Goal: Task Accomplishment & Management: Complete application form

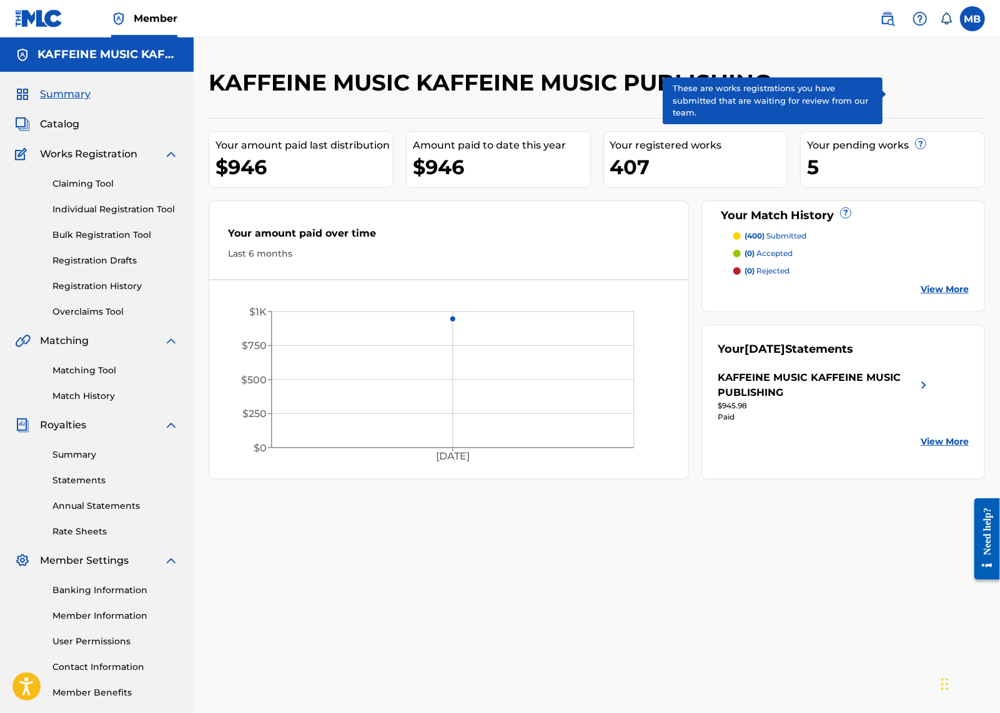
click at [926, 149] on span "?" at bounding box center [921, 144] width 10 height 10
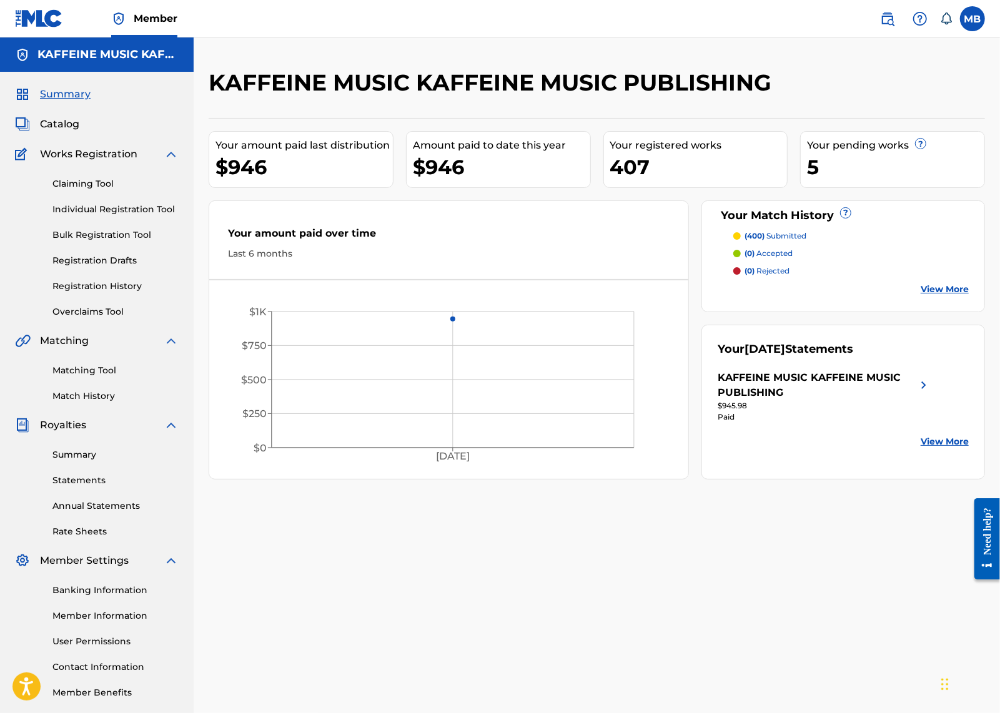
click at [828, 181] on div "5" at bounding box center [895, 167] width 177 height 28
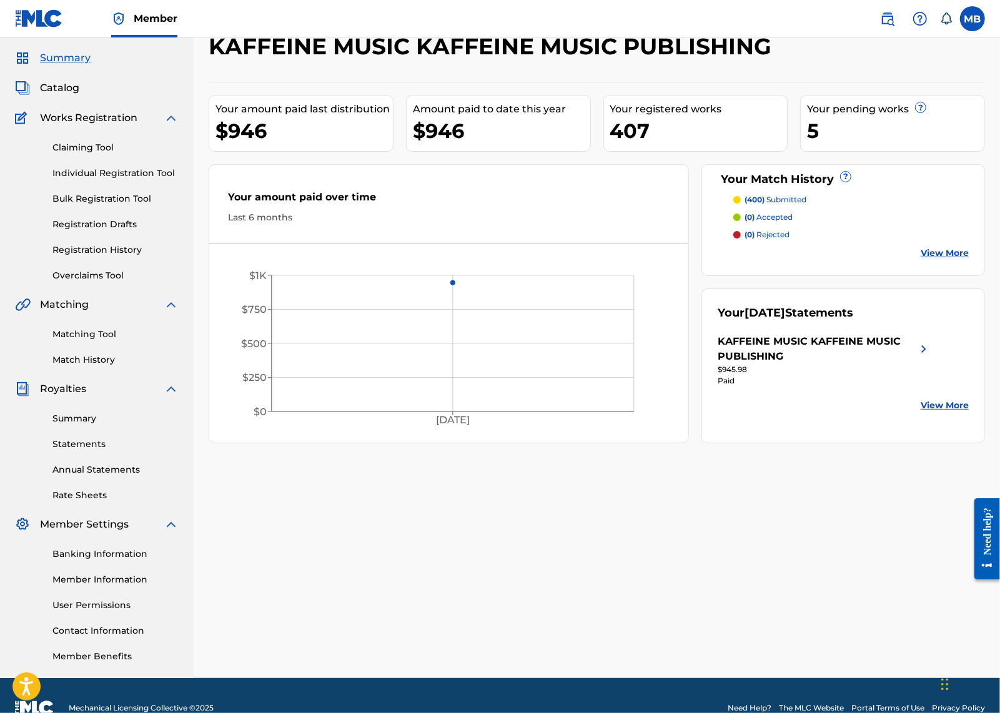
scroll to position [34, 0]
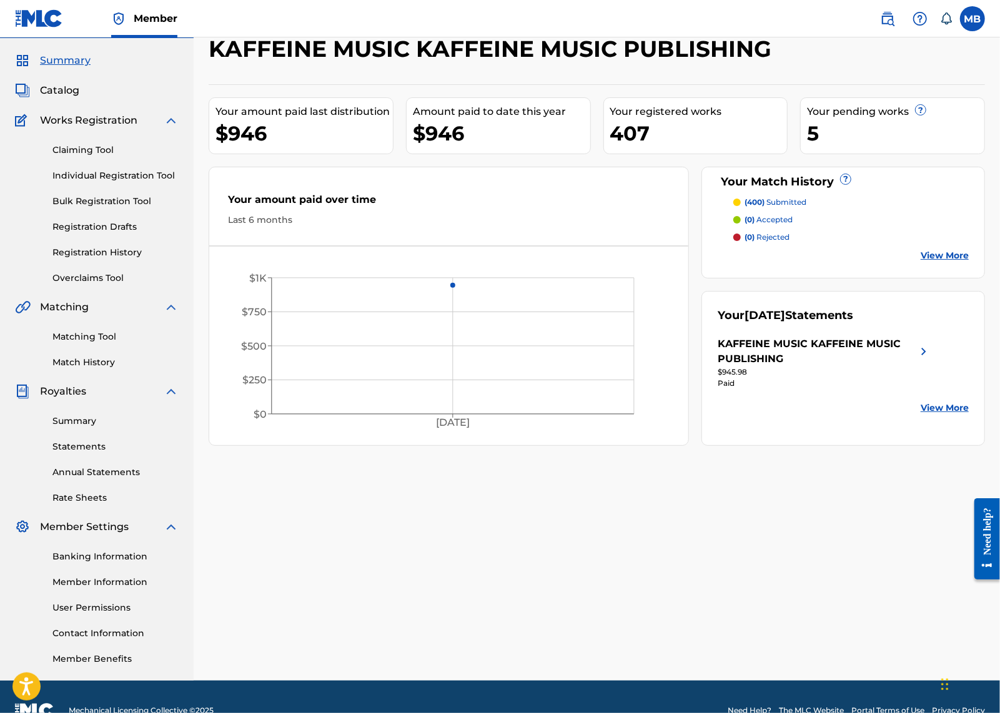
click at [79, 98] on span "Catalog" at bounding box center [59, 90] width 39 height 15
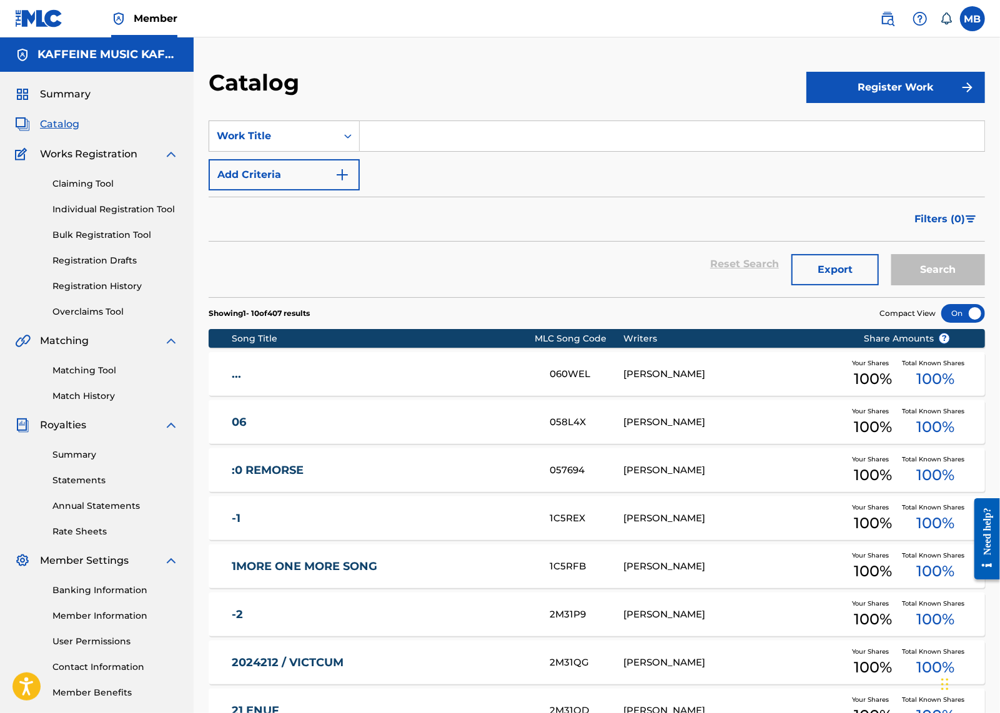
click at [878, 82] on button "Register Work" at bounding box center [896, 87] width 179 height 31
click at [875, 139] on link "Individual" at bounding box center [896, 128] width 179 height 30
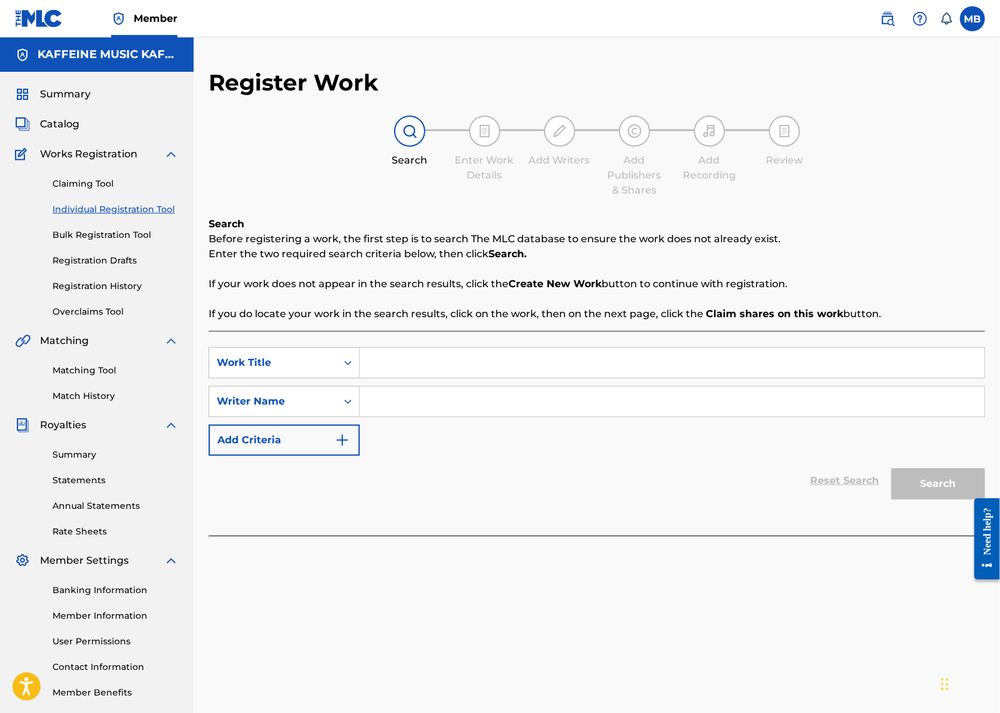
click at [460, 378] on input "Search Form" at bounding box center [672, 363] width 625 height 30
type input "Last day of summer"
click at [360, 456] on button "Add Criteria" at bounding box center [284, 440] width 151 height 31
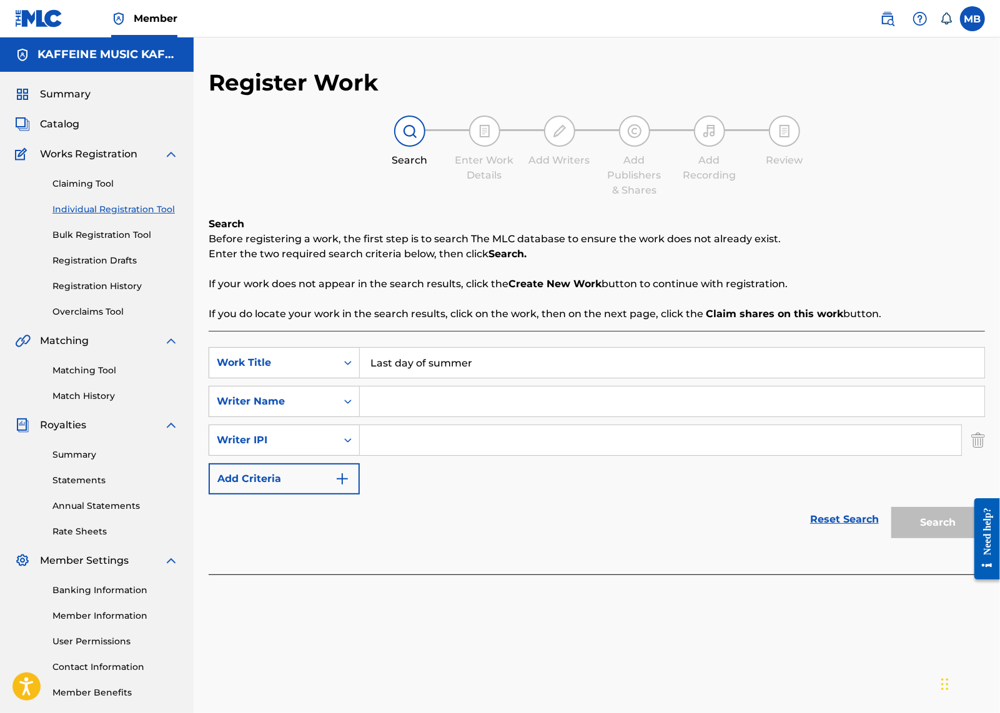
click at [337, 452] on div "Writer IPI" at bounding box center [272, 441] width 127 height 24
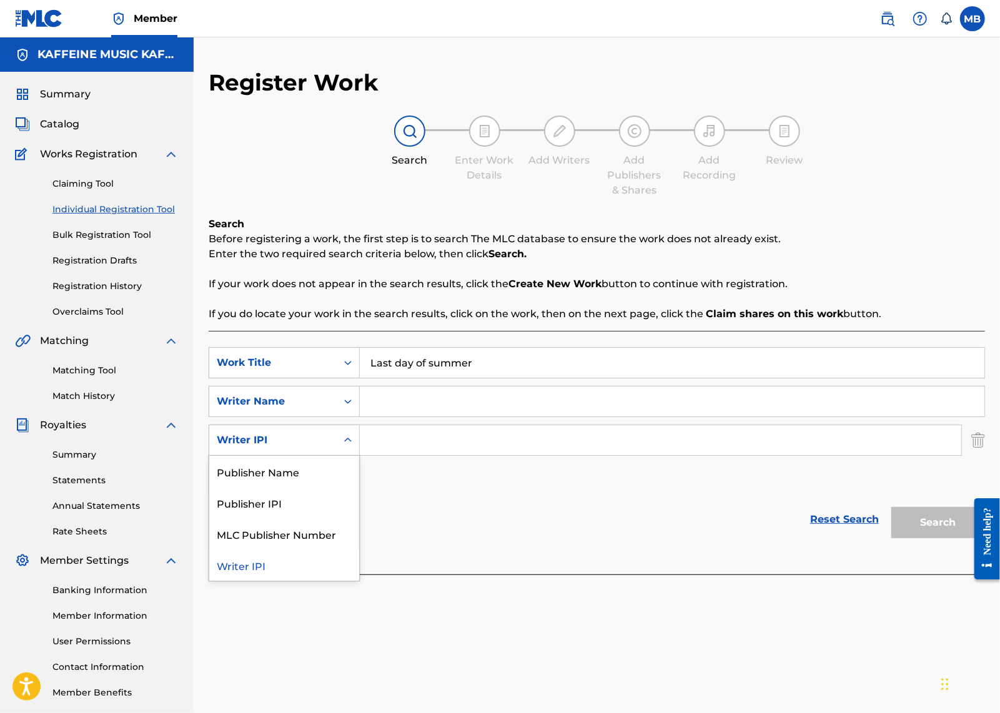
click at [337, 452] on div "Writer IPI" at bounding box center [272, 441] width 127 height 24
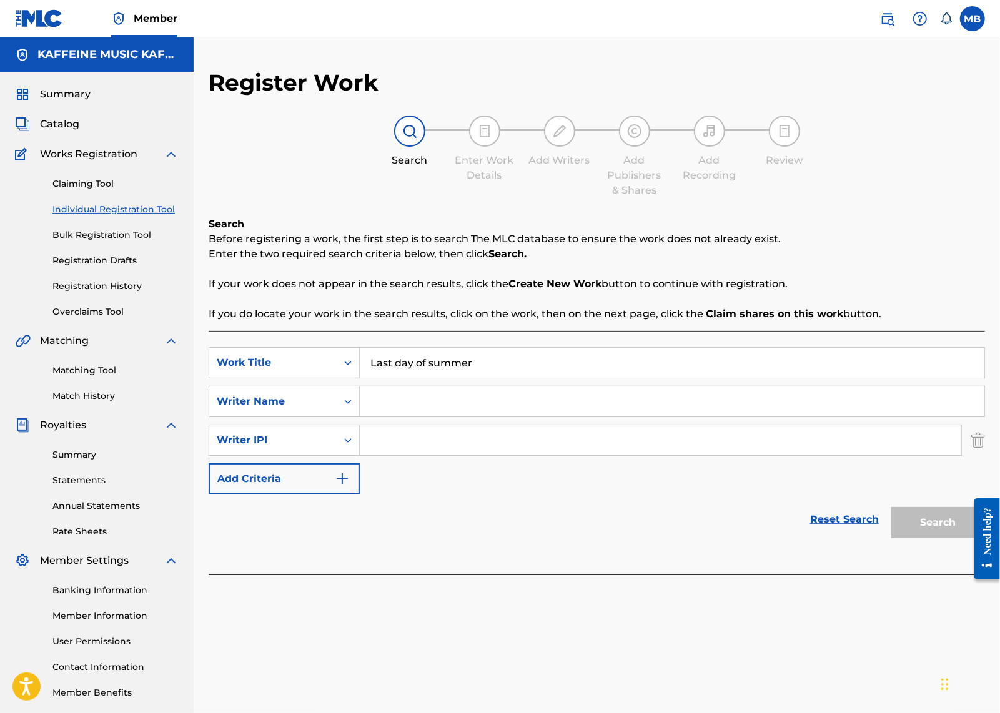
click at [354, 447] on icon "Search Form" at bounding box center [348, 440] width 12 height 12
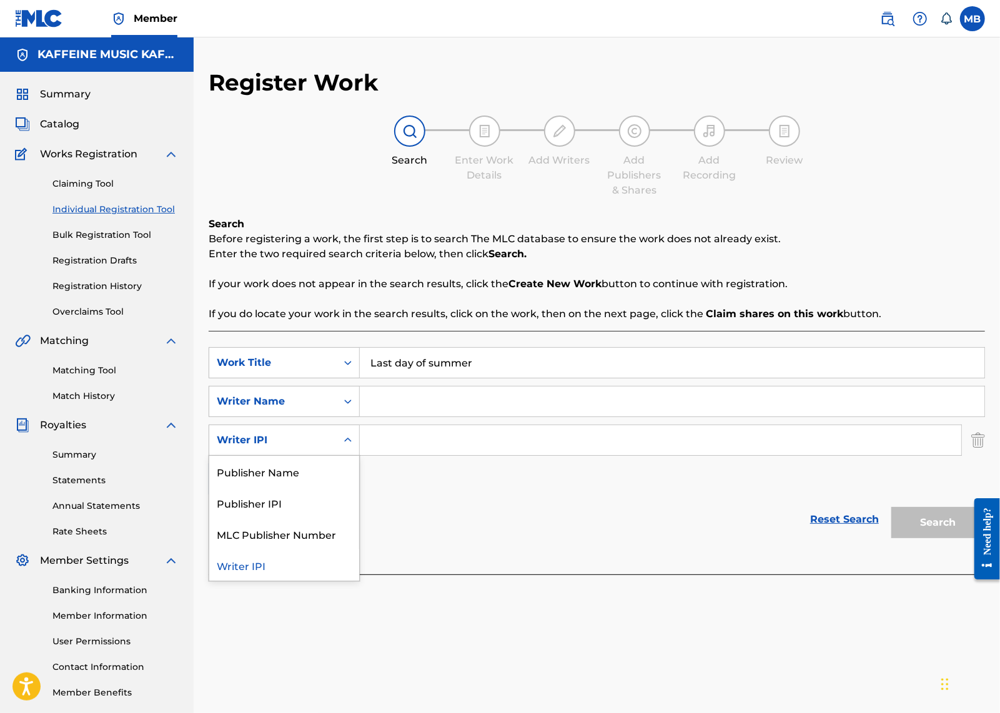
click at [493, 495] on div "SearchWithCriteriabbc1fbc0-7655-4f98-9edc-6f829c3681d0 Work Title Last day of s…" at bounding box center [597, 420] width 777 height 147
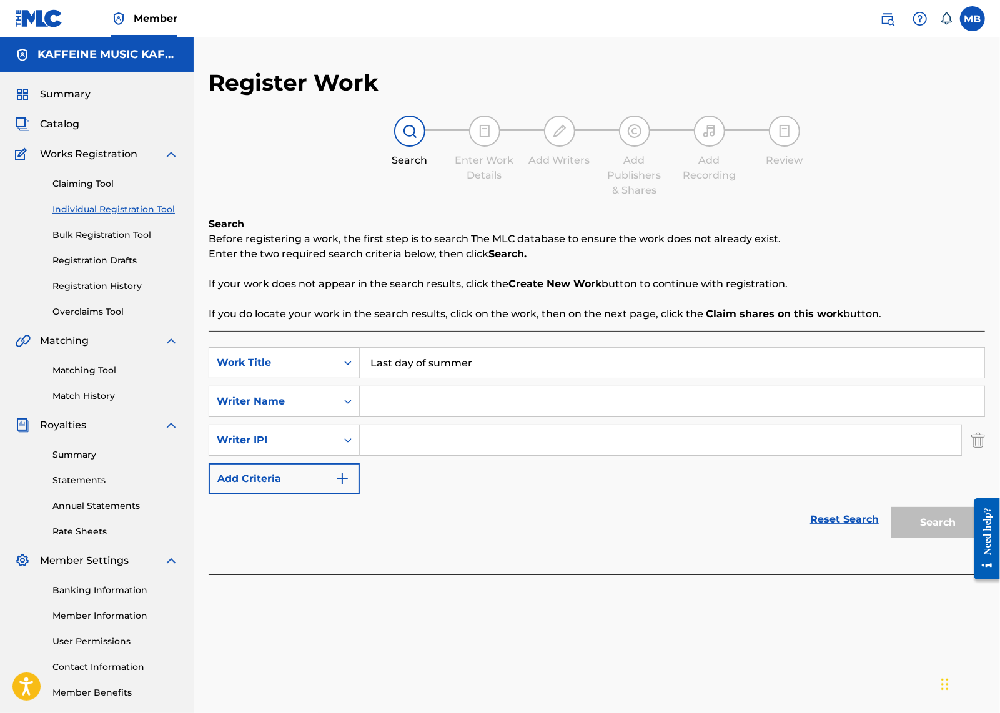
click at [978, 456] on img "Search Form" at bounding box center [978, 440] width 14 height 31
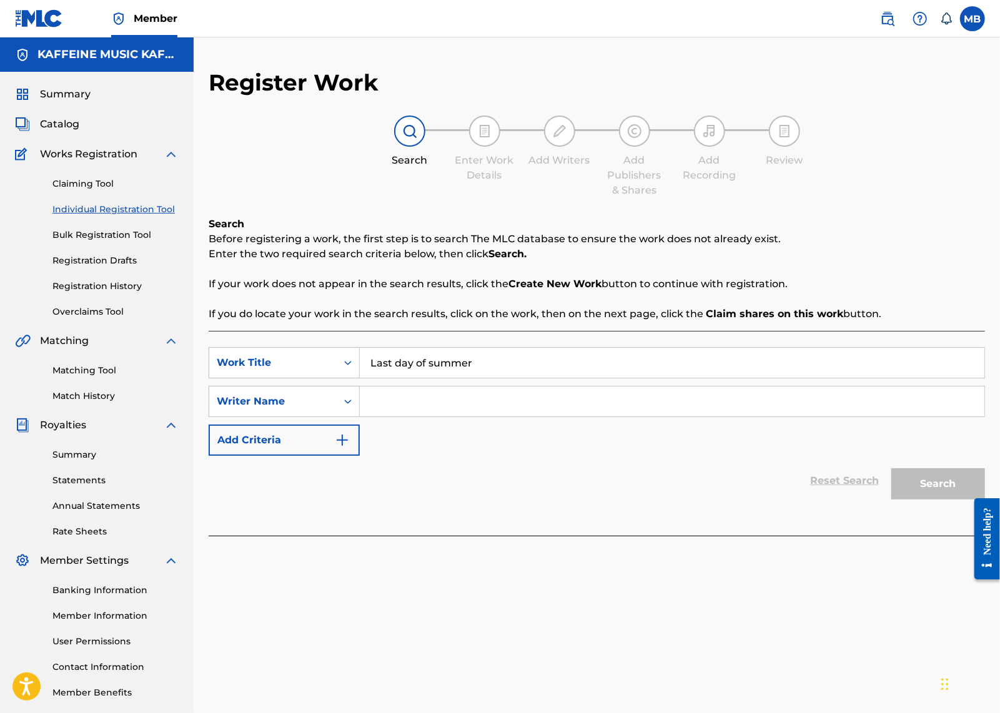
click at [826, 417] on input "Search Form" at bounding box center [672, 402] width 625 height 30
type input "[PERSON_NAME]"
click at [926, 500] on button "Search" at bounding box center [939, 484] width 94 height 31
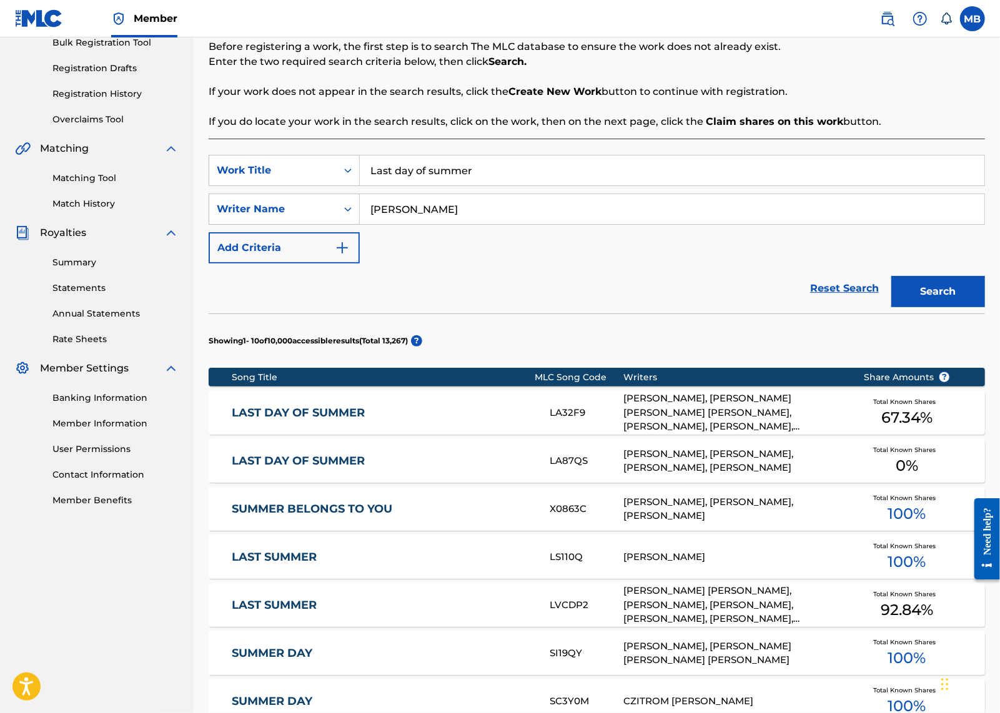
scroll to position [209, 0]
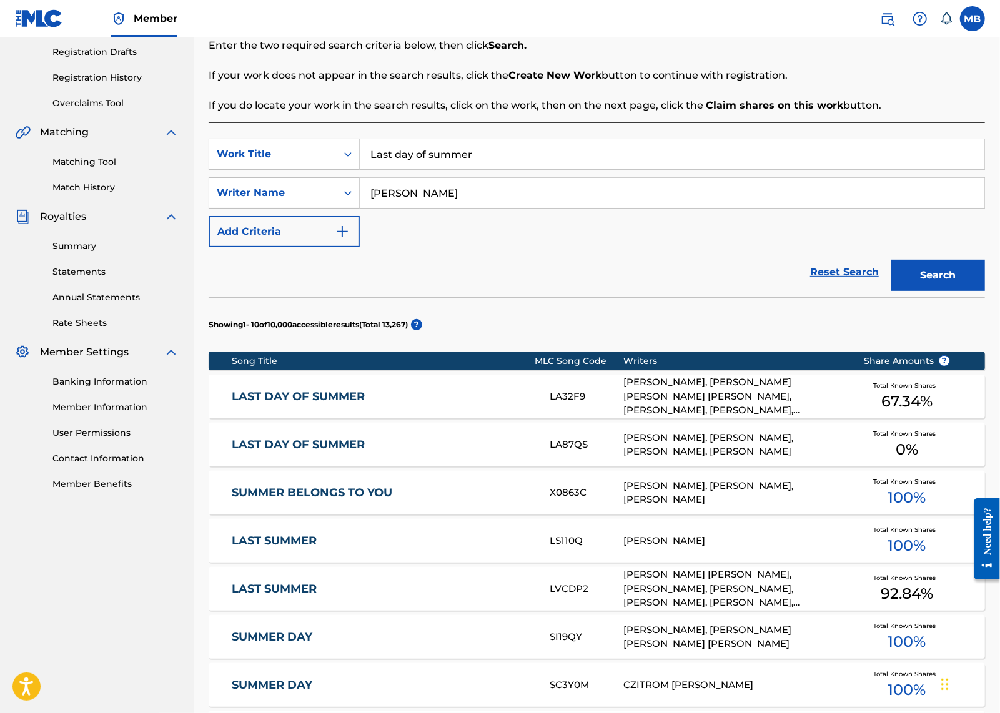
click at [480, 208] on input "[PERSON_NAME]" at bounding box center [672, 193] width 625 height 30
type input "[PERSON_NAME]"
click at [926, 291] on button "Search" at bounding box center [939, 275] width 94 height 31
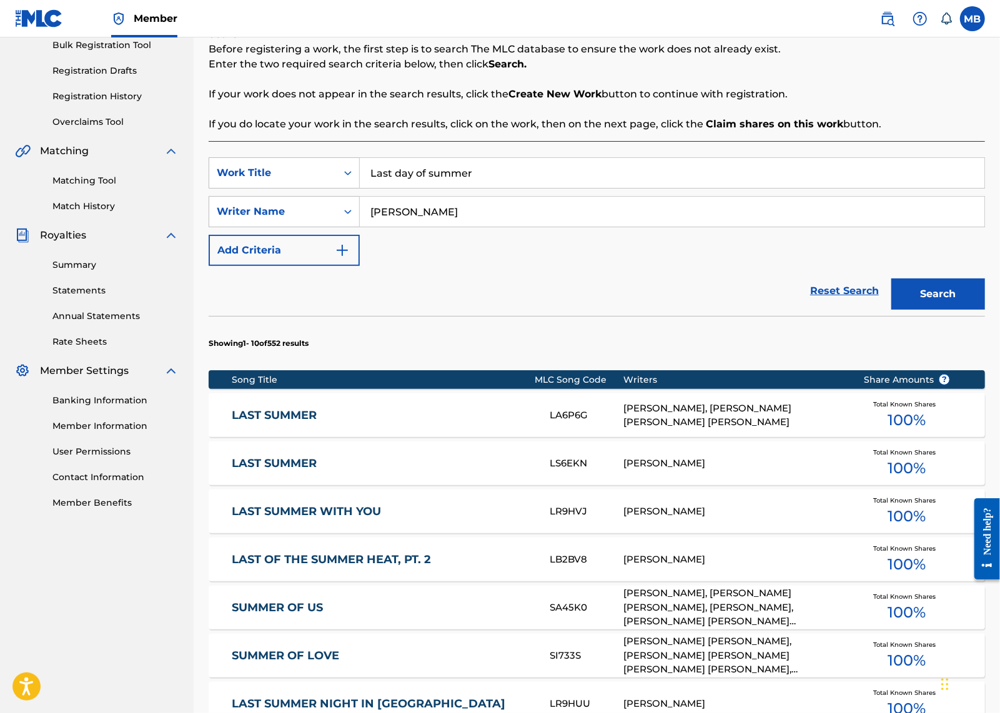
scroll to position [191, 0]
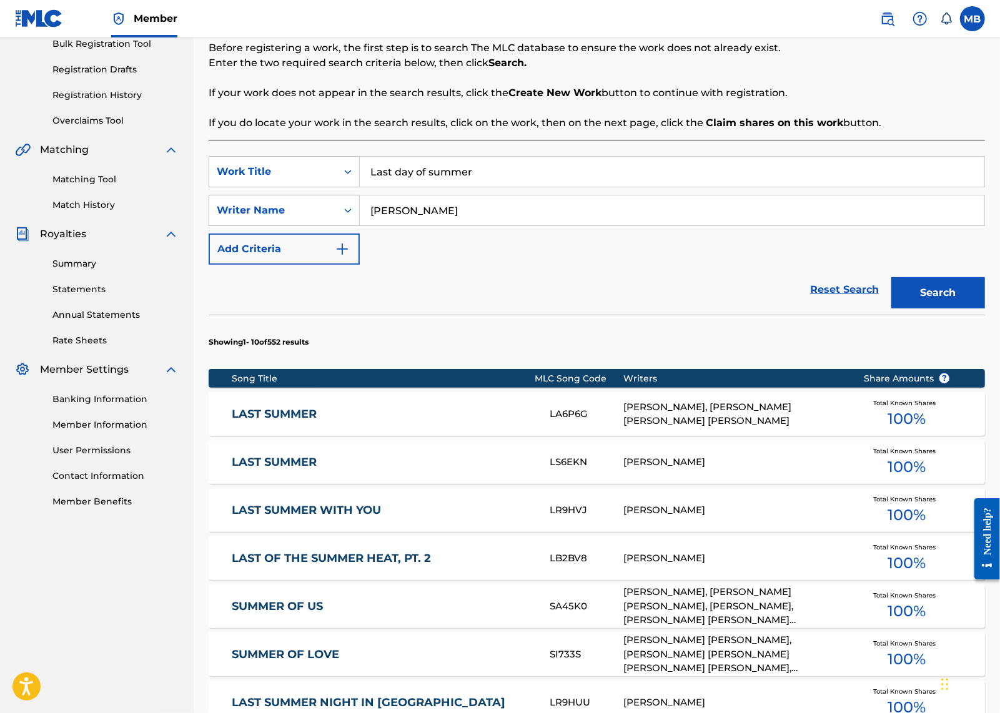
click at [510, 226] on input "[PERSON_NAME]" at bounding box center [672, 211] width 625 height 30
type input "[PERSON_NAME]"
click at [488, 187] on input "Last day of summer" at bounding box center [672, 172] width 625 height 30
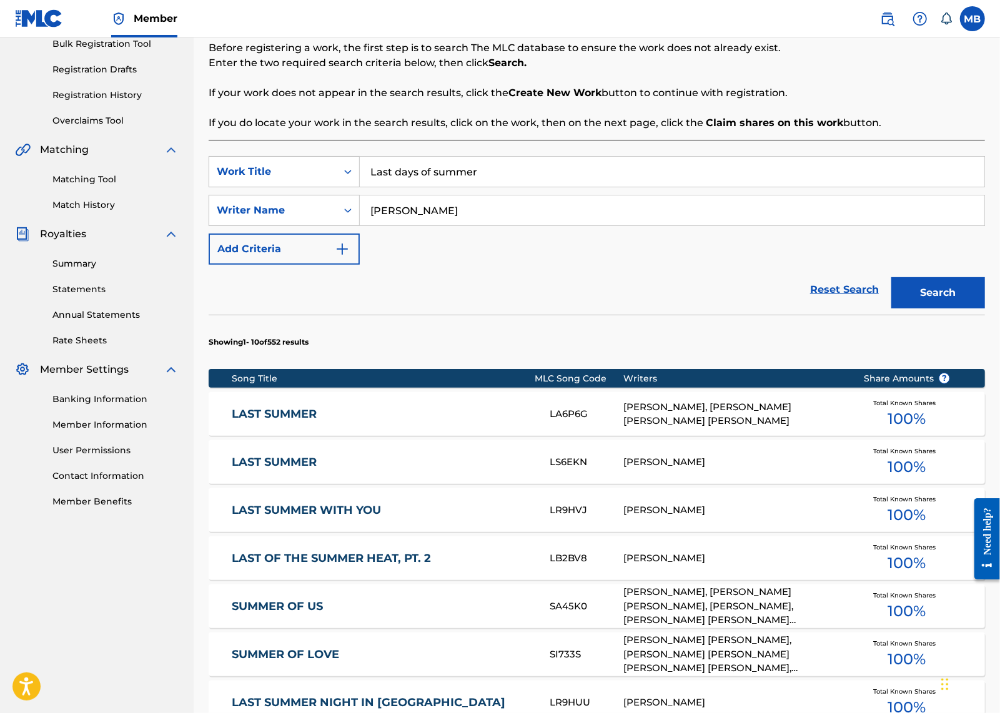
type input "Last days of summer"
click at [926, 309] on button "Search" at bounding box center [939, 292] width 94 height 31
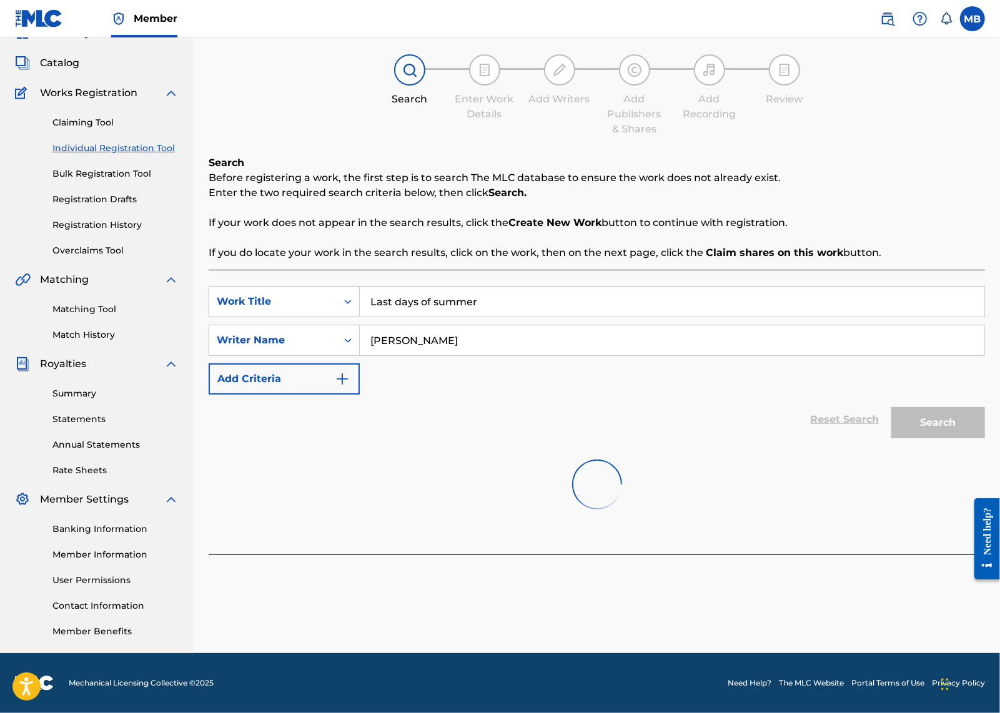
scroll to position [161, 0]
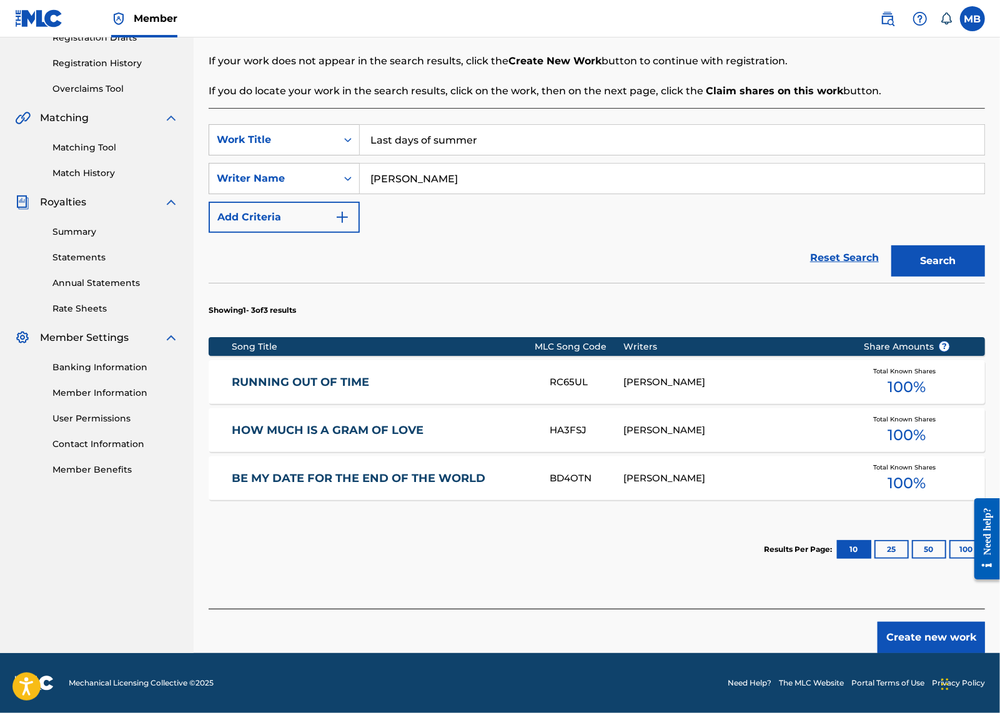
click at [908, 622] on button "Create new work" at bounding box center [931, 637] width 107 height 31
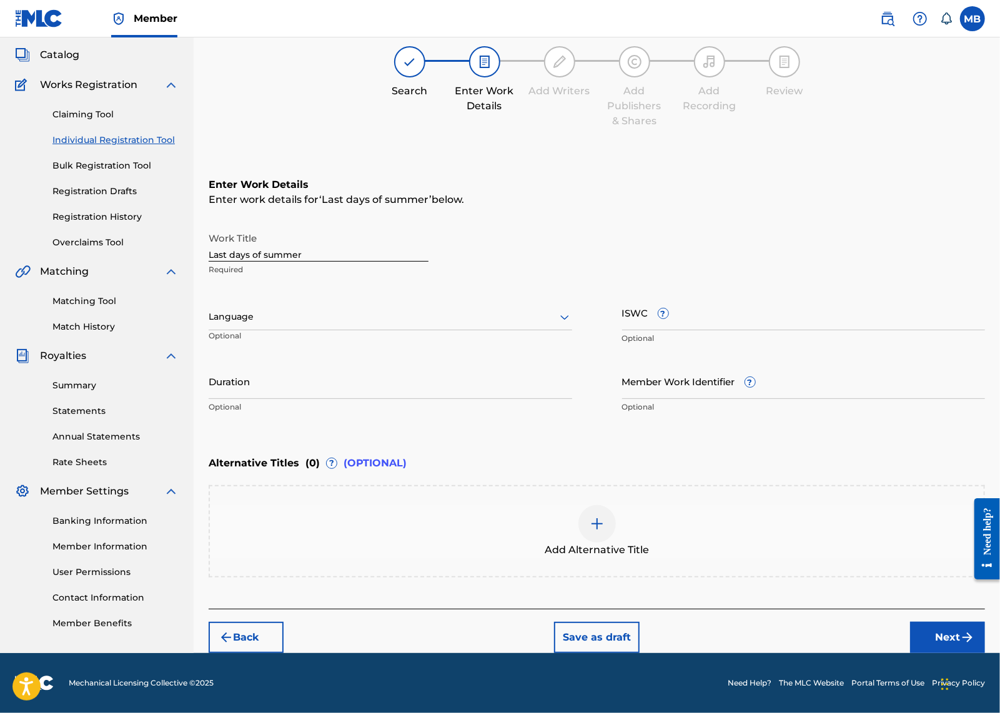
click at [435, 309] on div at bounding box center [391, 317] width 364 height 16
click at [403, 330] on div "English" at bounding box center [390, 344] width 362 height 28
click at [912, 622] on button "Next" at bounding box center [947, 637] width 75 height 31
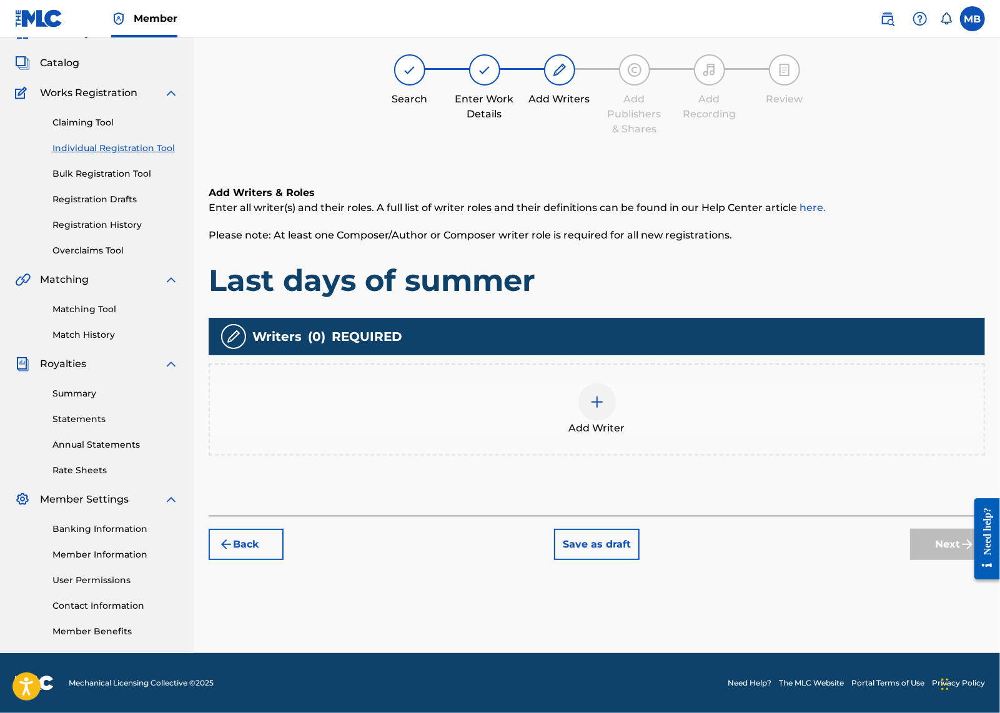
click at [605, 395] on img at bounding box center [597, 402] width 15 height 15
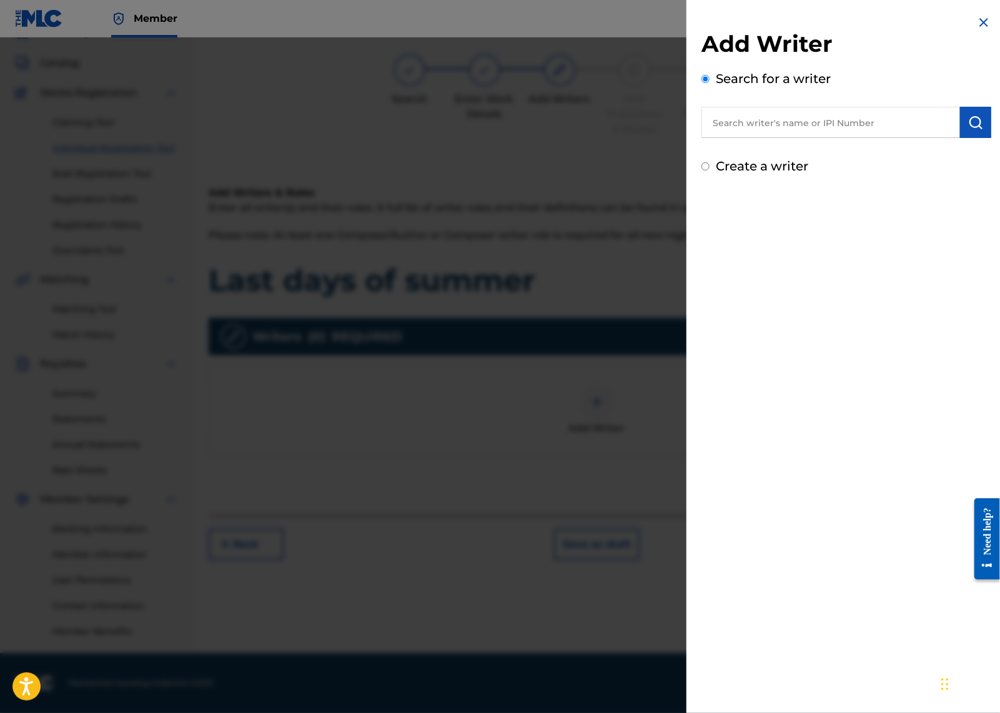
click at [781, 138] on input "text" at bounding box center [831, 122] width 259 height 31
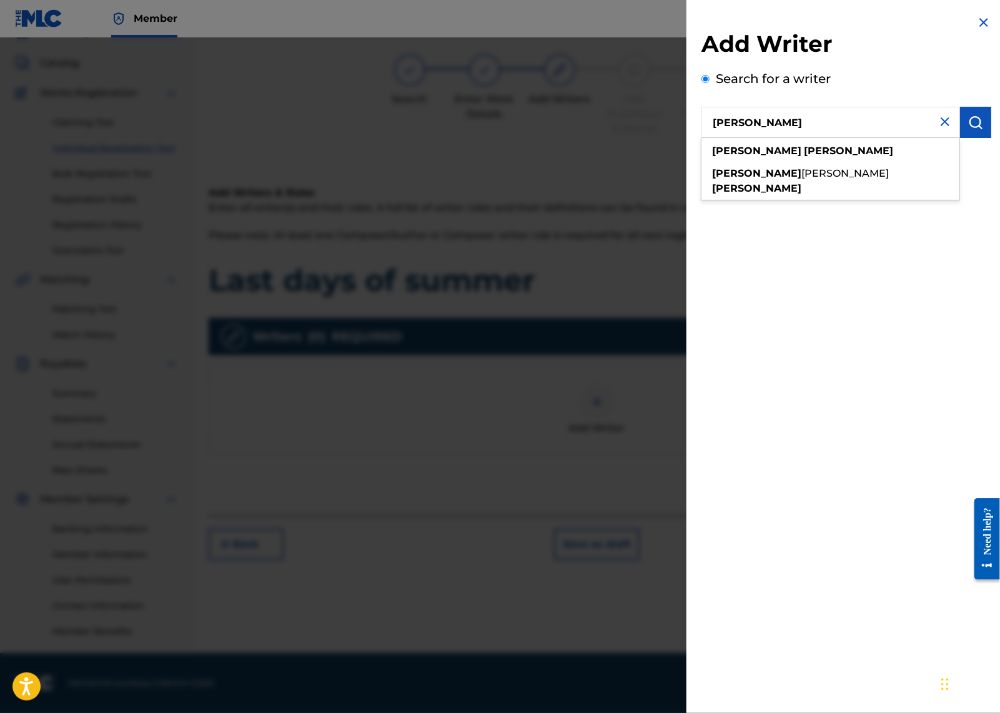
type input "[PERSON_NAME]"
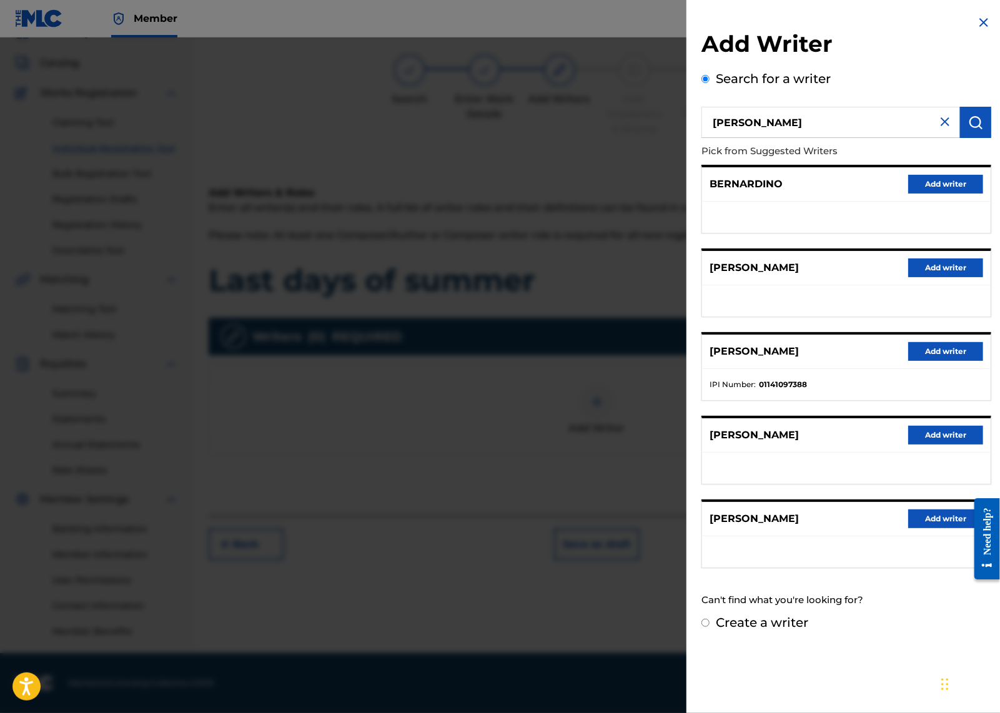
click at [908, 361] on button "Add writer" at bounding box center [945, 351] width 75 height 19
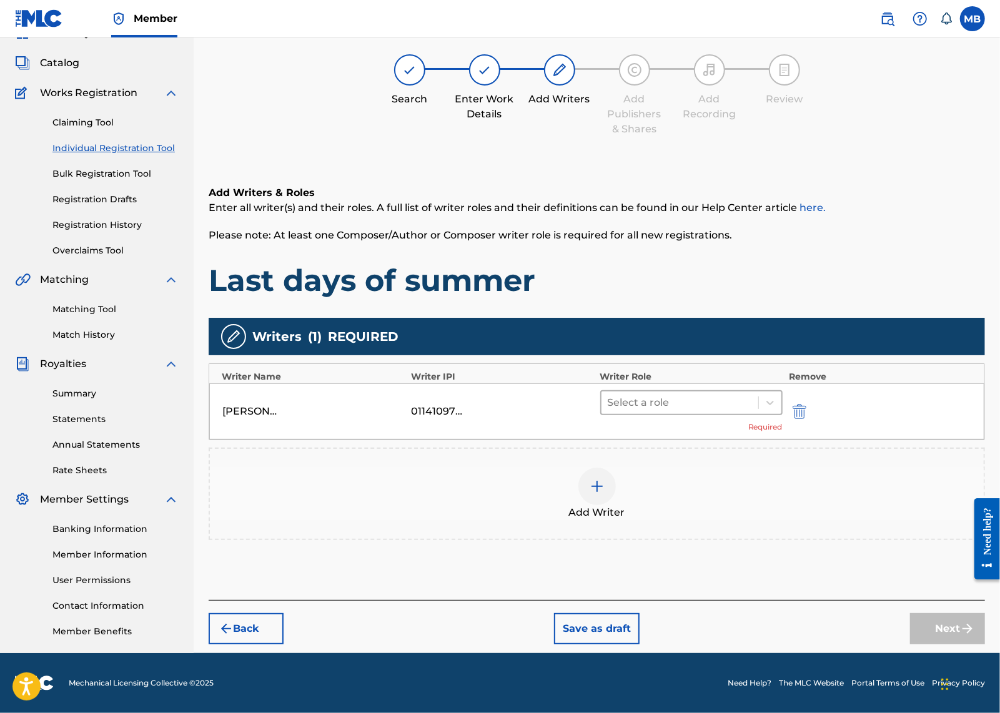
click at [685, 394] on div at bounding box center [680, 402] width 144 height 17
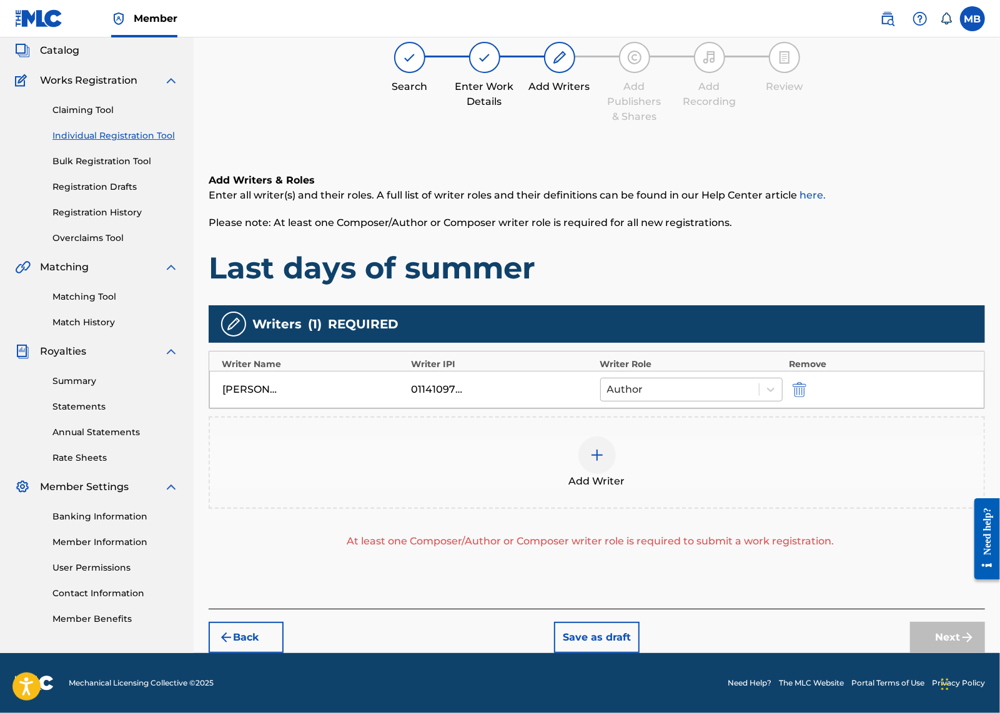
click at [648, 381] on div at bounding box center [680, 389] width 146 height 17
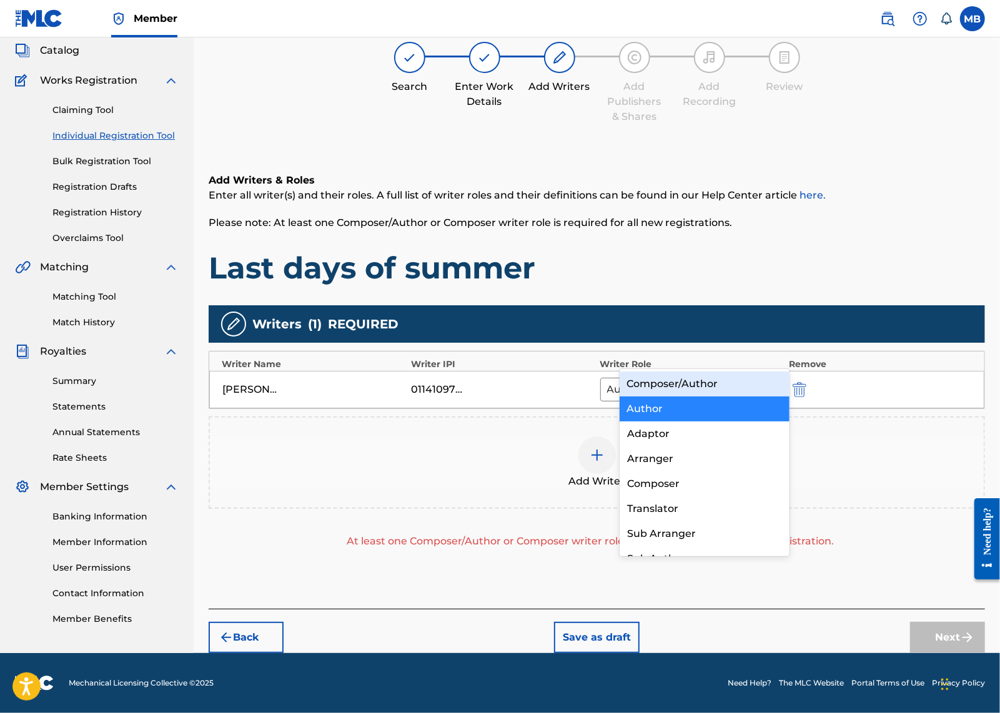
click at [660, 376] on div "Composer/Author" at bounding box center [705, 384] width 170 height 25
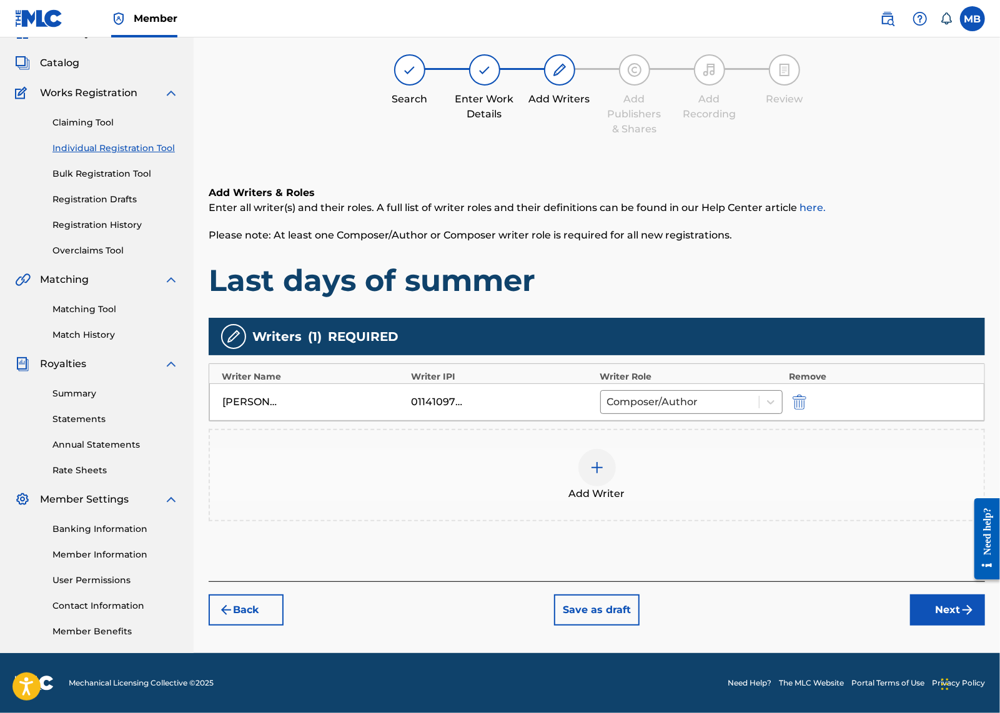
click at [616, 449] on div at bounding box center [597, 467] width 37 height 37
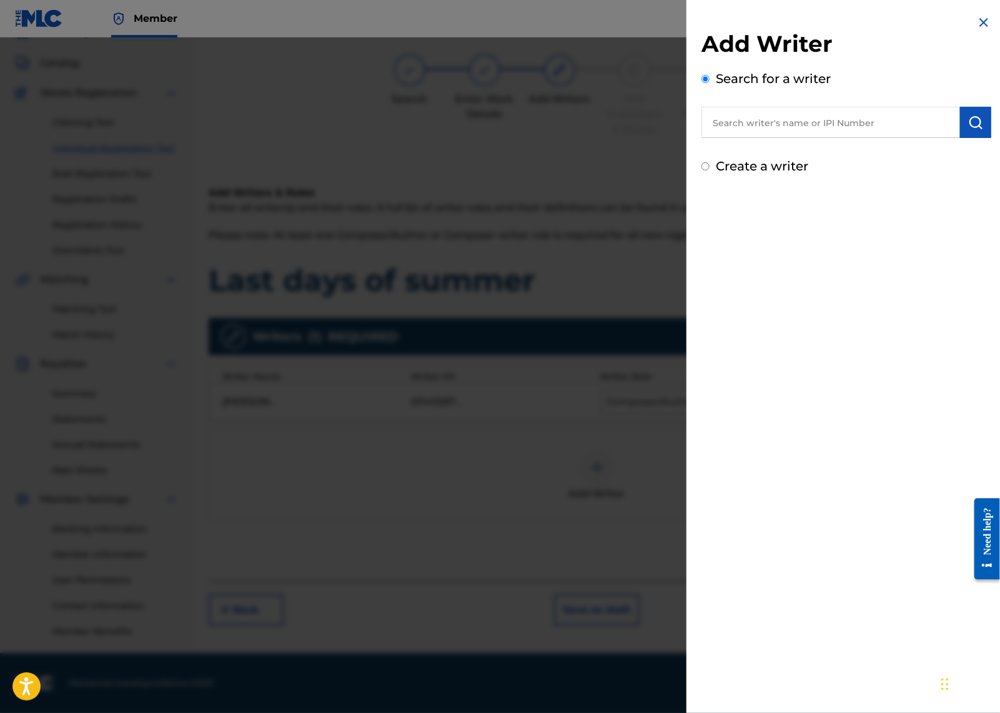
click at [554, 306] on div at bounding box center [500, 393] width 1000 height 713
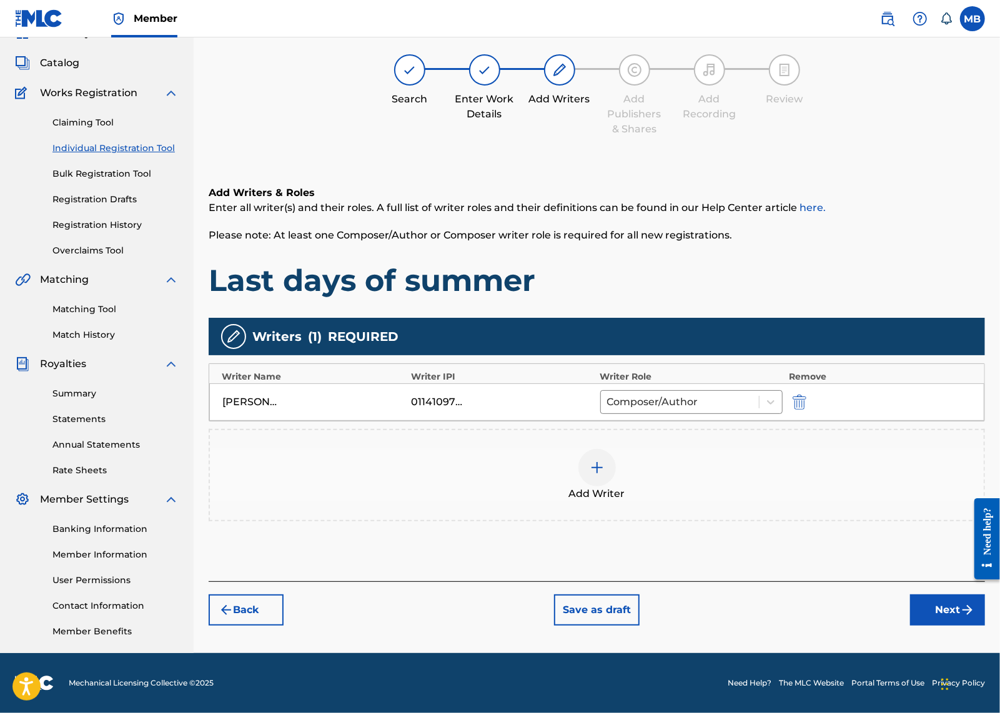
click at [925, 595] on button "Next" at bounding box center [947, 610] width 75 height 31
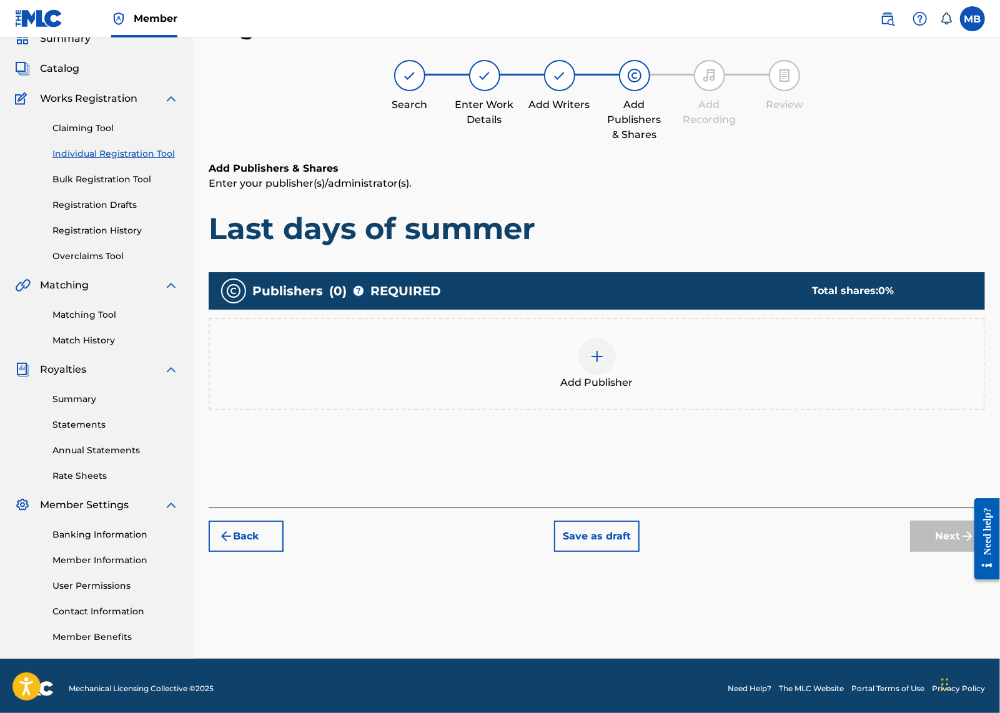
click at [616, 375] on div at bounding box center [597, 356] width 37 height 37
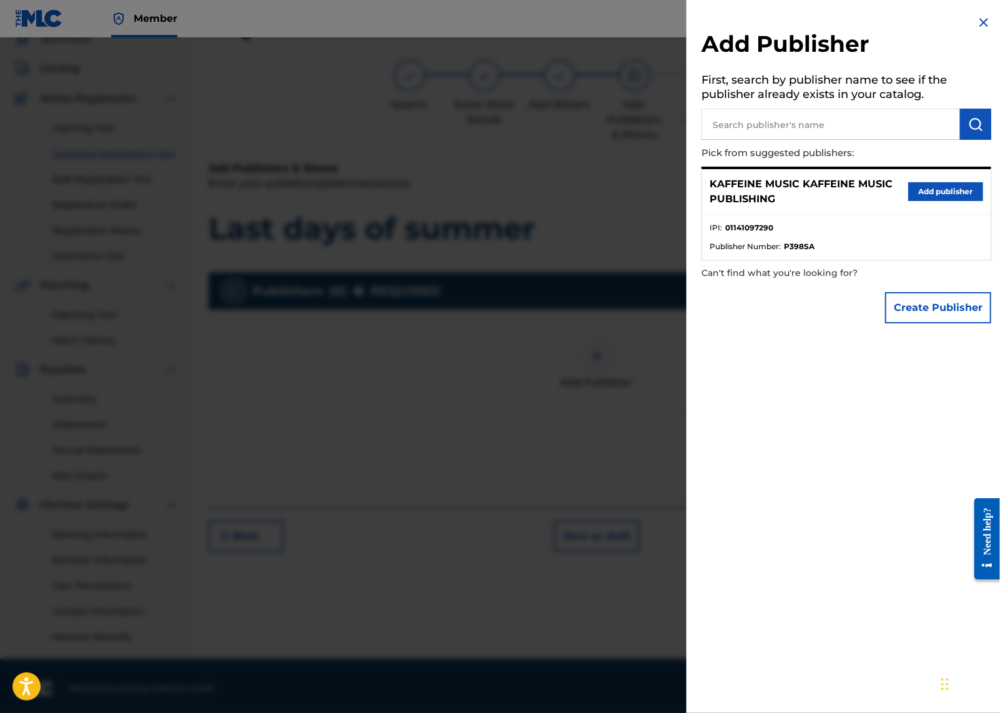
click at [908, 201] on button "Add publisher" at bounding box center [945, 191] width 75 height 19
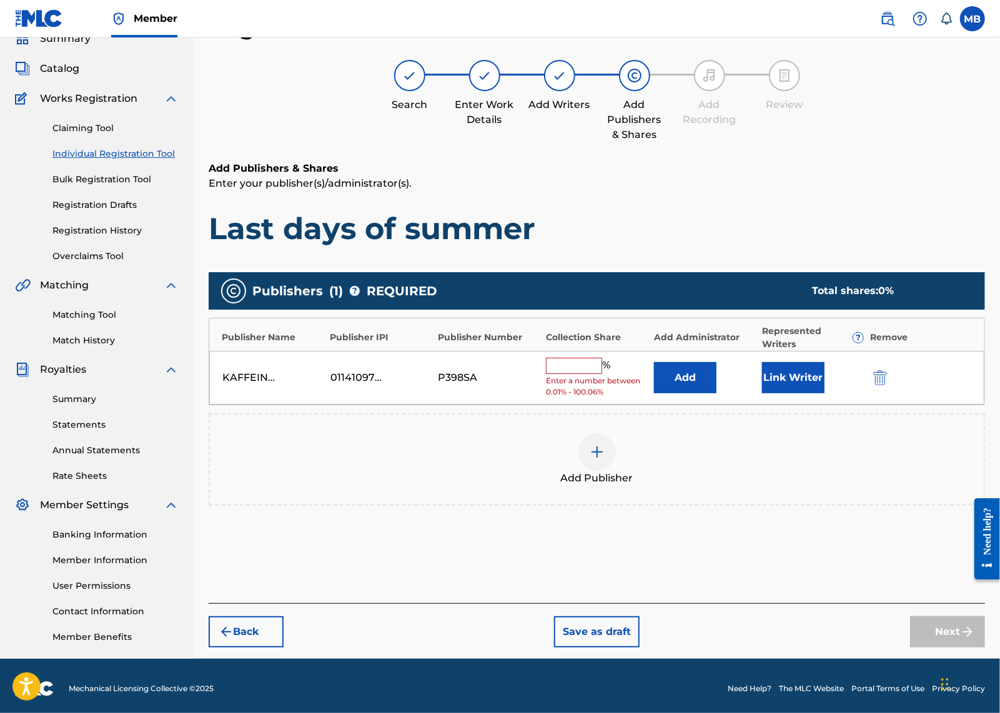
click at [602, 374] on input "text" at bounding box center [574, 366] width 56 height 16
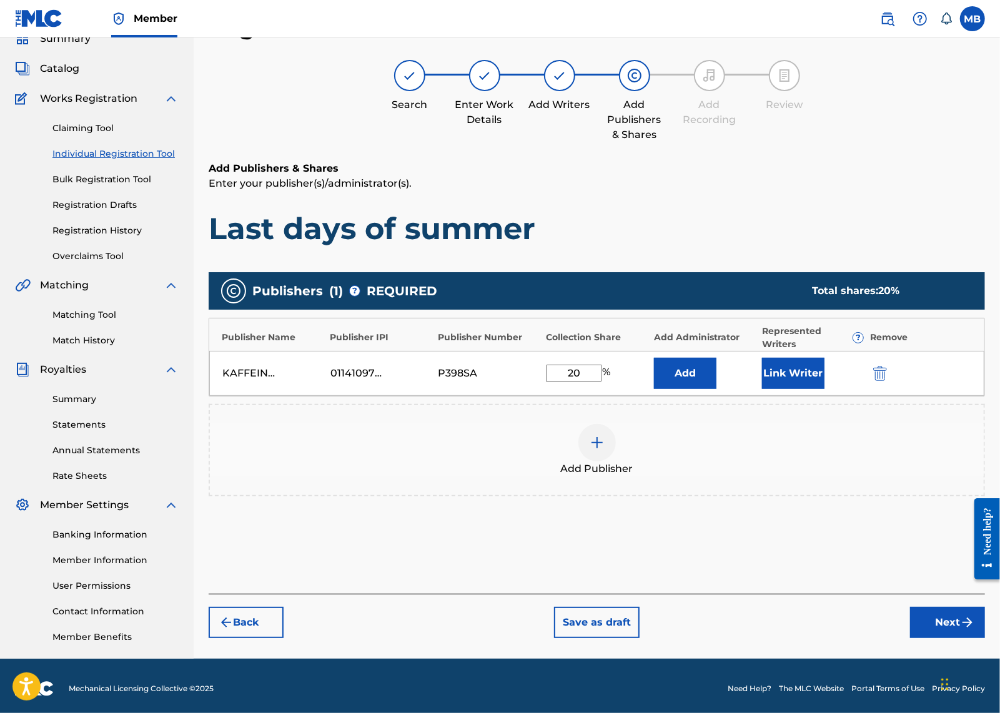
type input "20"
click at [783, 389] on button "Link Writer" at bounding box center [793, 373] width 62 height 31
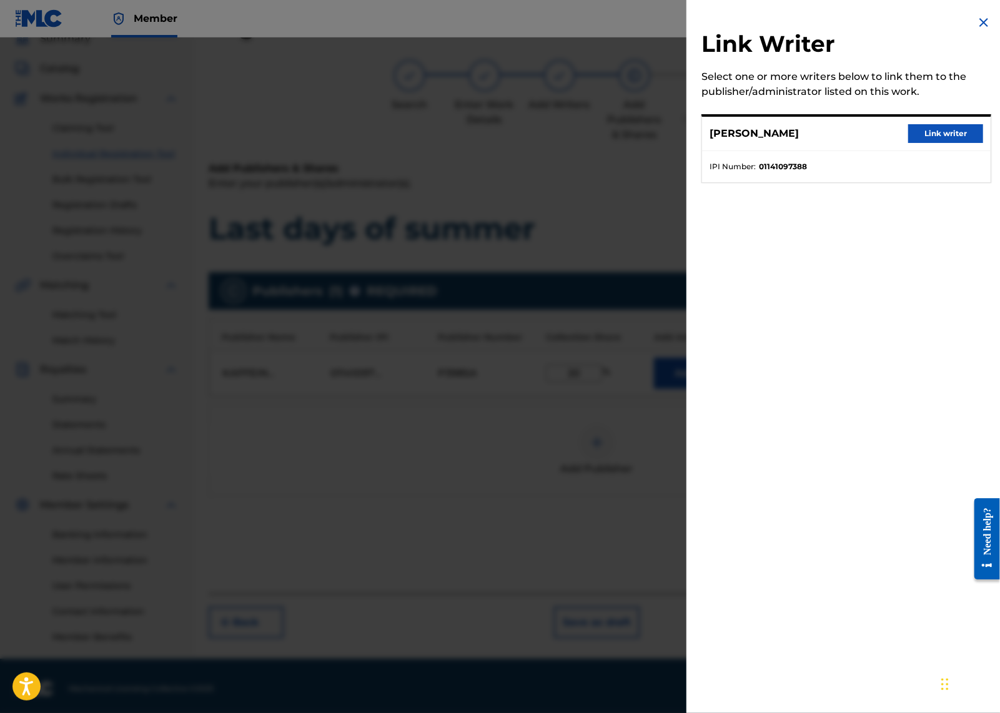
click at [910, 143] on button "Link writer" at bounding box center [945, 133] width 75 height 19
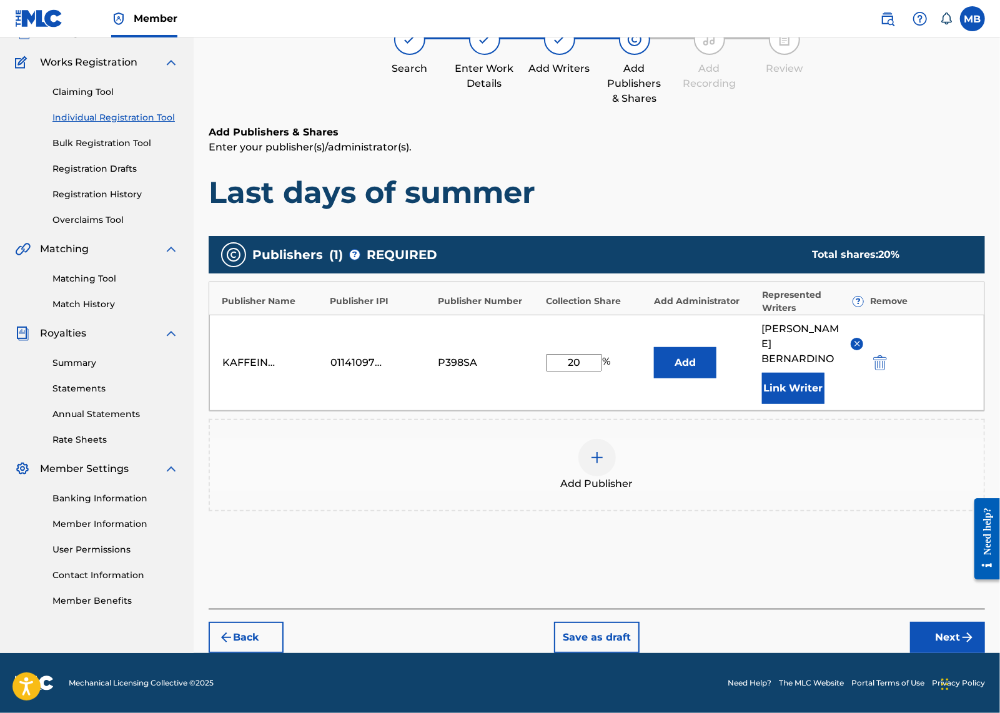
scroll to position [199, 0]
click at [913, 622] on button "Next" at bounding box center [947, 637] width 75 height 31
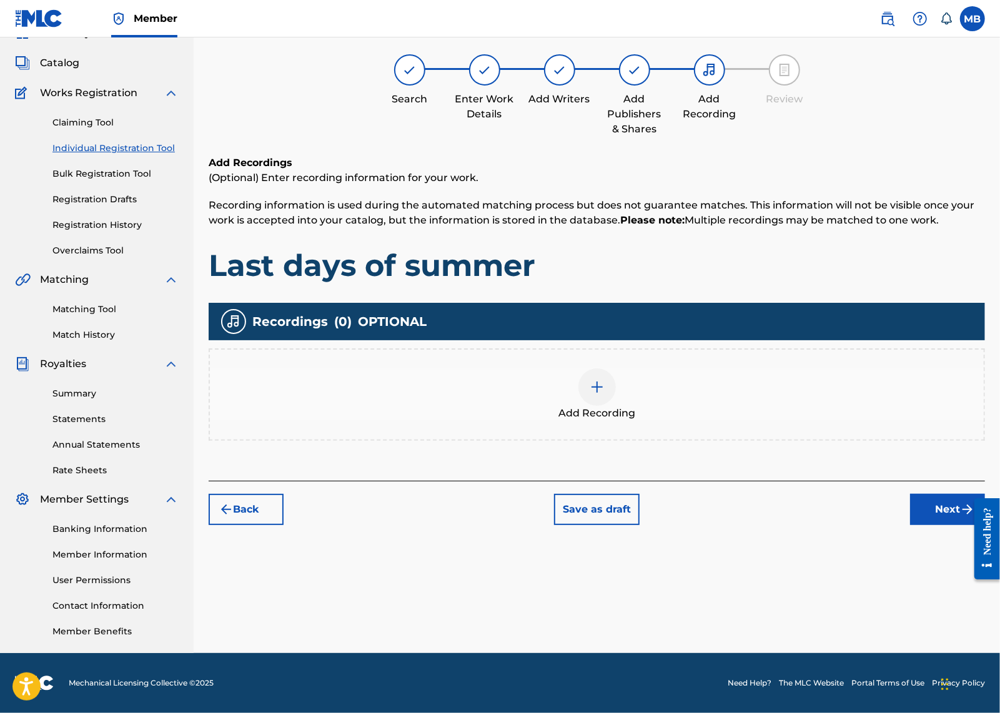
scroll to position [161, 0]
click at [663, 369] on div "Add Recording" at bounding box center [597, 395] width 774 height 52
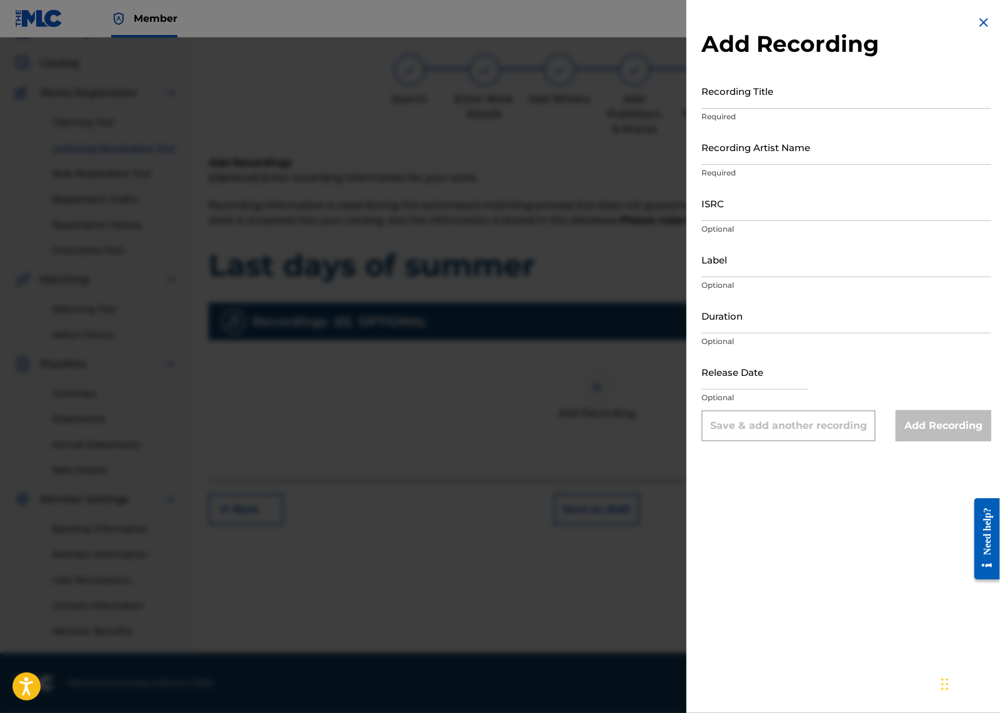
click at [721, 108] on input "Recording Title" at bounding box center [847, 91] width 290 height 36
type input "Last Days of Summer"
click at [710, 165] on input "Recording Artist Name" at bounding box center [847, 147] width 290 height 36
click at [702, 221] on input "ISRC" at bounding box center [847, 204] width 290 height 36
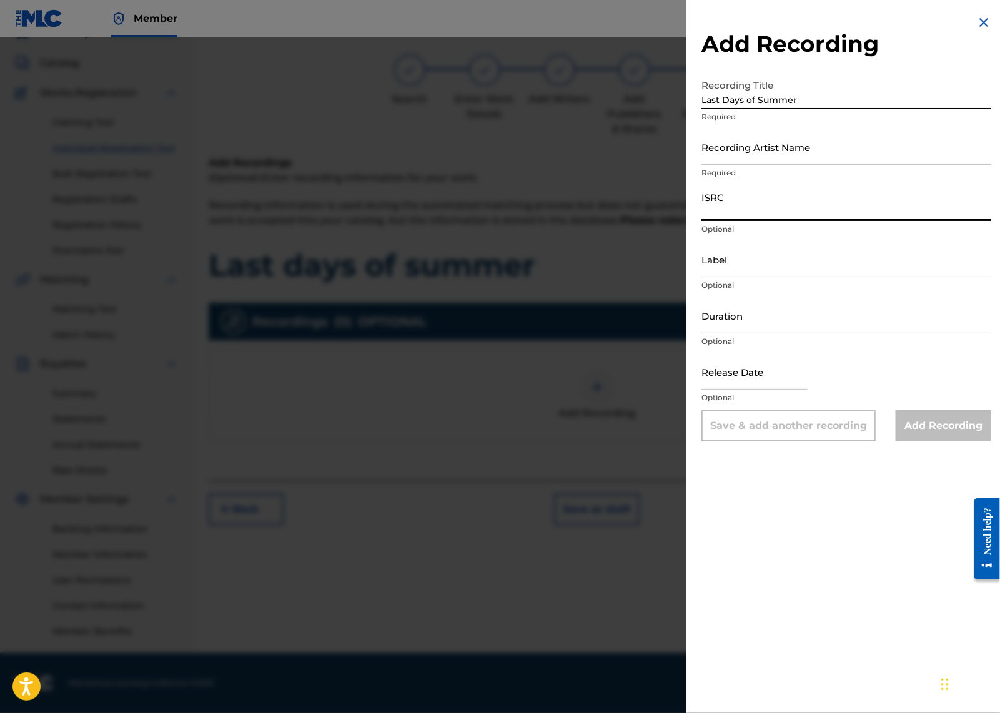
paste input "TCAJZ2540999"
type input "TCAJZ2540999"
click at [702, 165] on input "Recording Artist Name" at bounding box center [847, 147] width 290 height 36
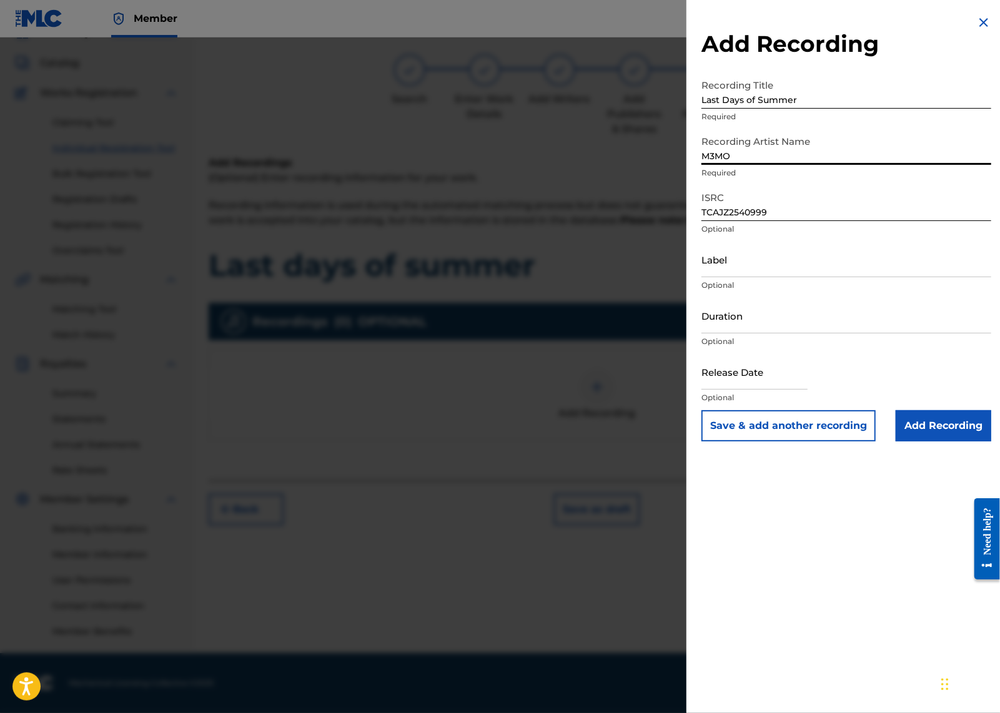
type input "M3MO"
click at [923, 442] on input "Add Recording" at bounding box center [944, 425] width 96 height 31
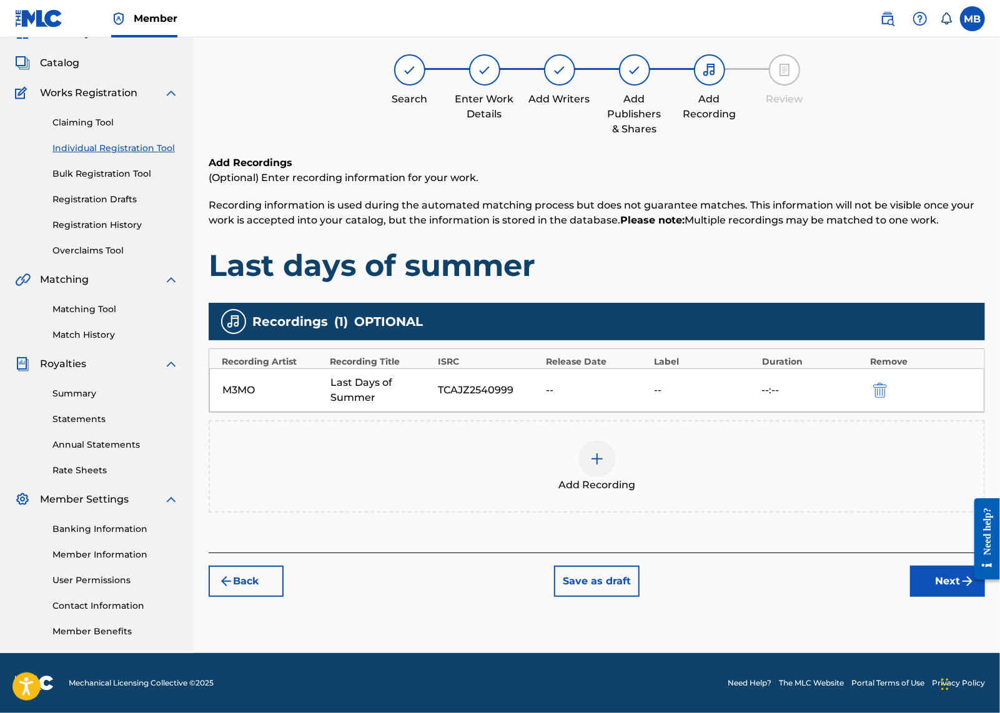
click at [926, 566] on button "Next" at bounding box center [947, 581] width 75 height 31
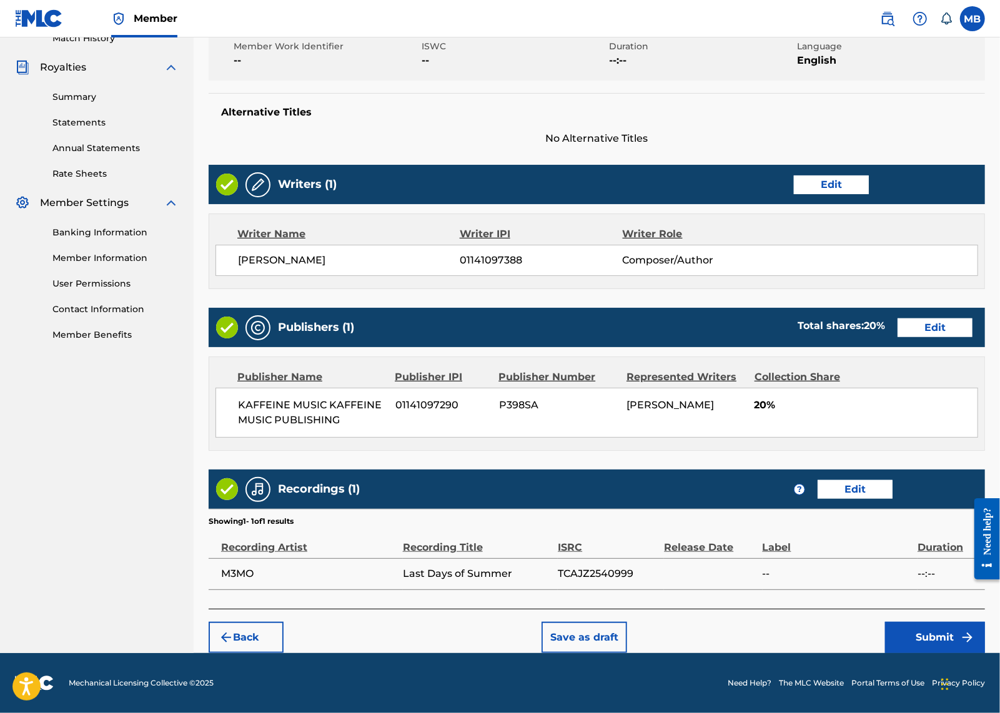
scroll to position [520, 0]
click at [910, 627] on button "Submit" at bounding box center [935, 637] width 100 height 31
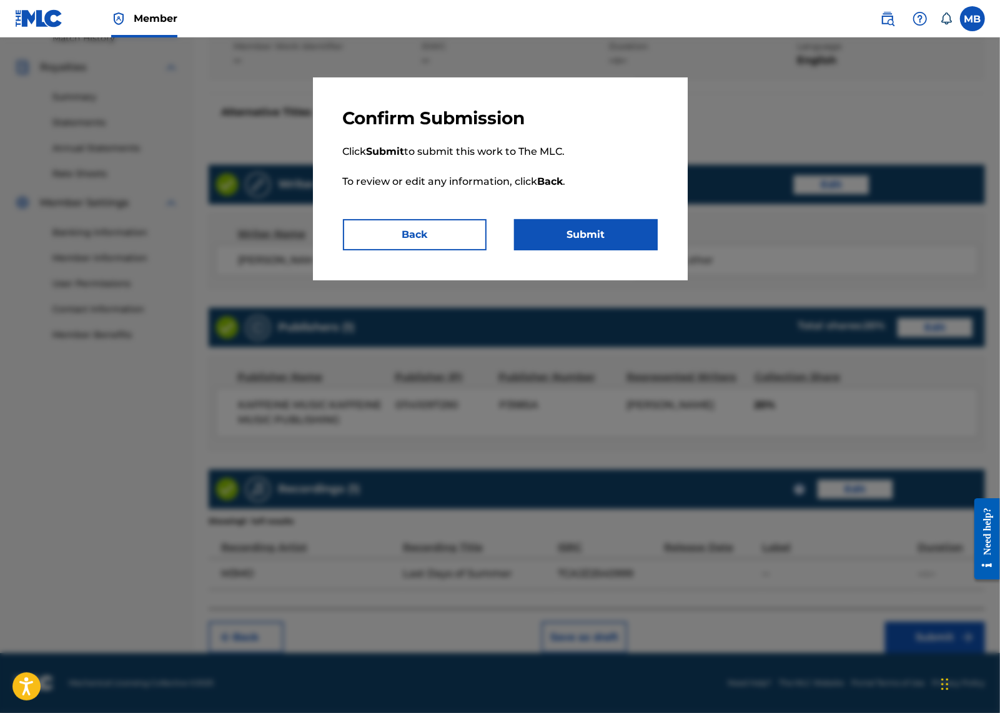
click at [631, 251] on button "Submit" at bounding box center [586, 234] width 144 height 31
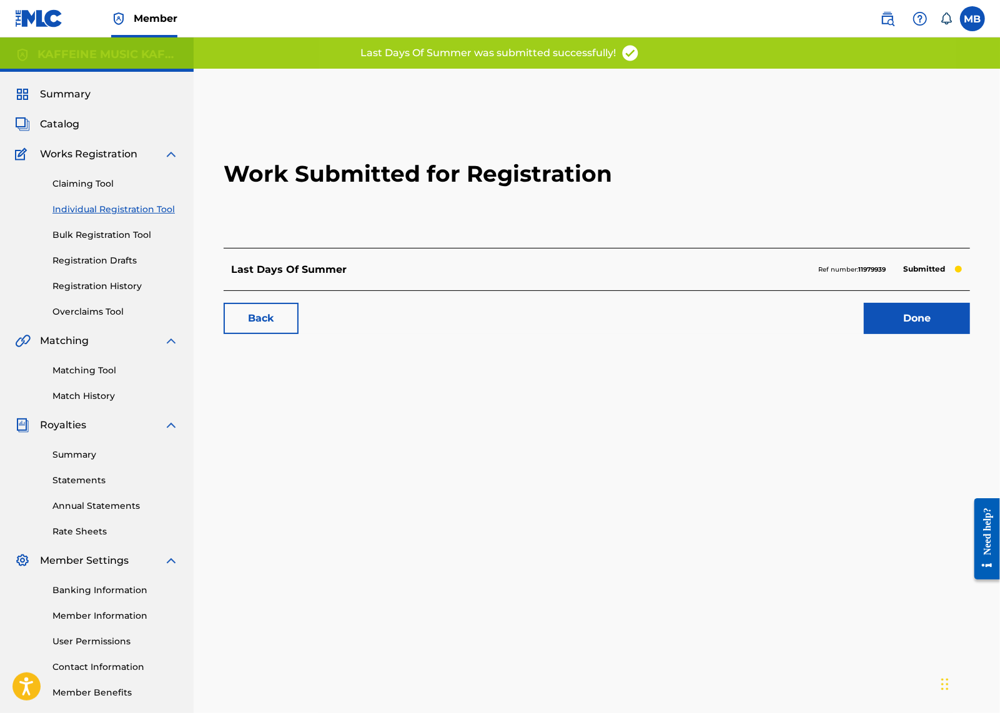
click at [864, 334] on link "Done" at bounding box center [917, 318] width 106 height 31
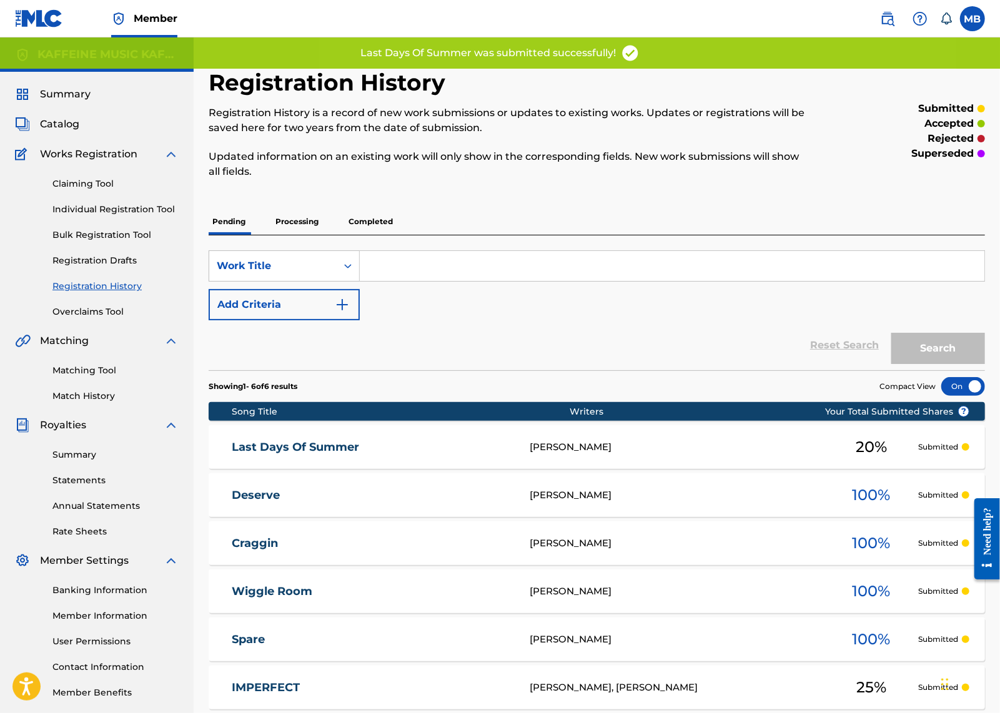
click at [397, 235] on p "Completed" at bounding box center [371, 222] width 52 height 26
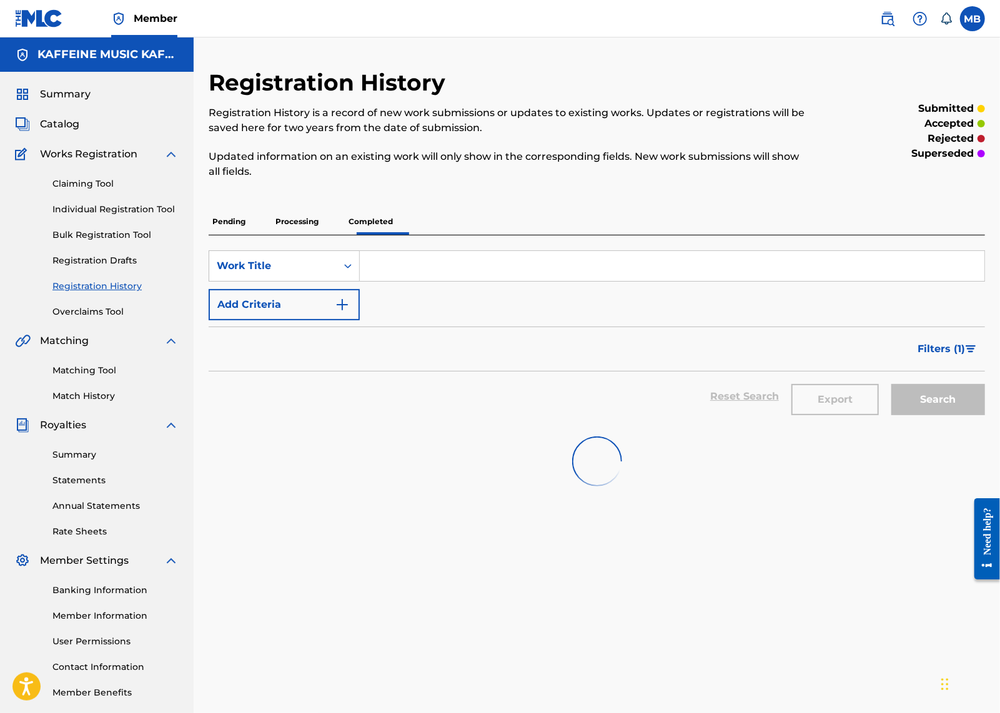
click at [322, 235] on p "Processing" at bounding box center [297, 222] width 51 height 26
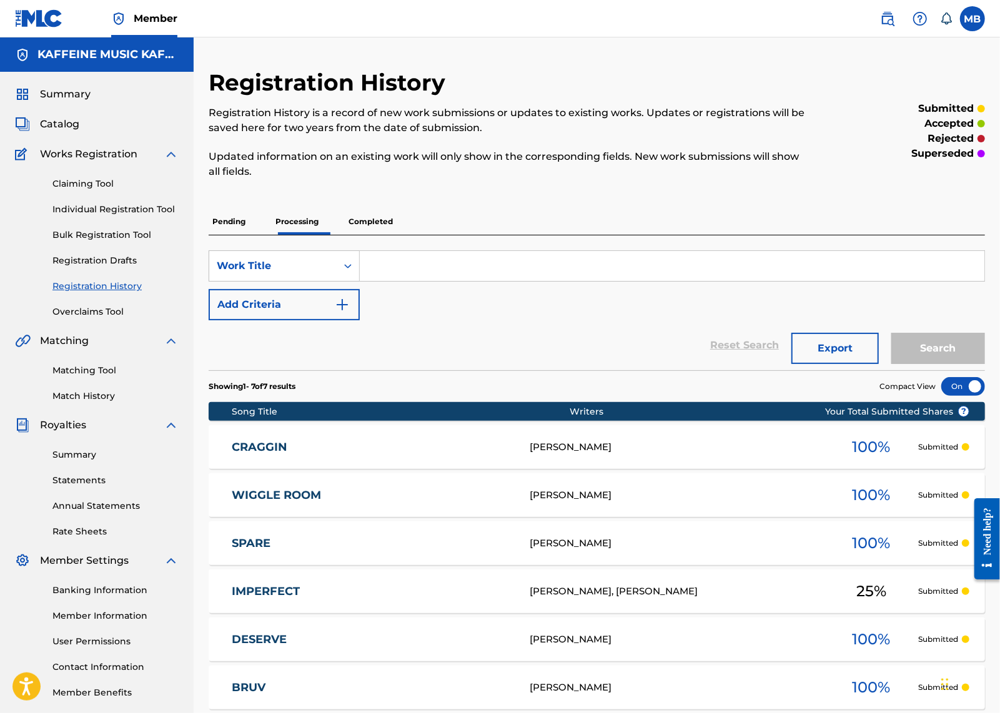
click at [249, 235] on p "Pending" at bounding box center [229, 222] width 41 height 26
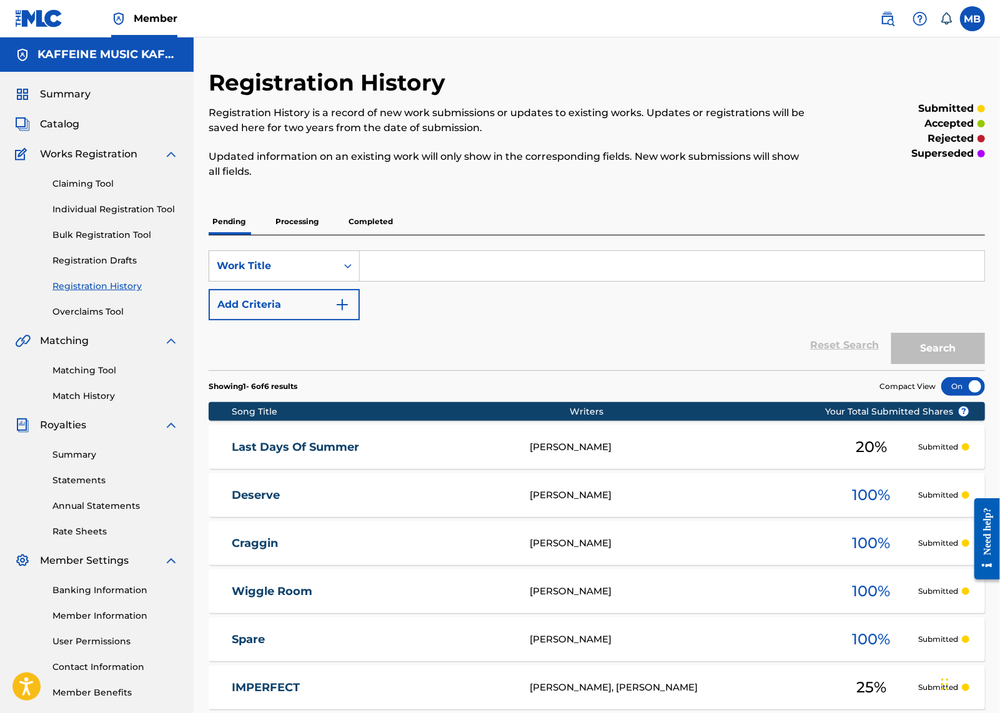
click at [77, 102] on span "Summary" at bounding box center [65, 94] width 51 height 15
